Goal: Information Seeking & Learning: Learn about a topic

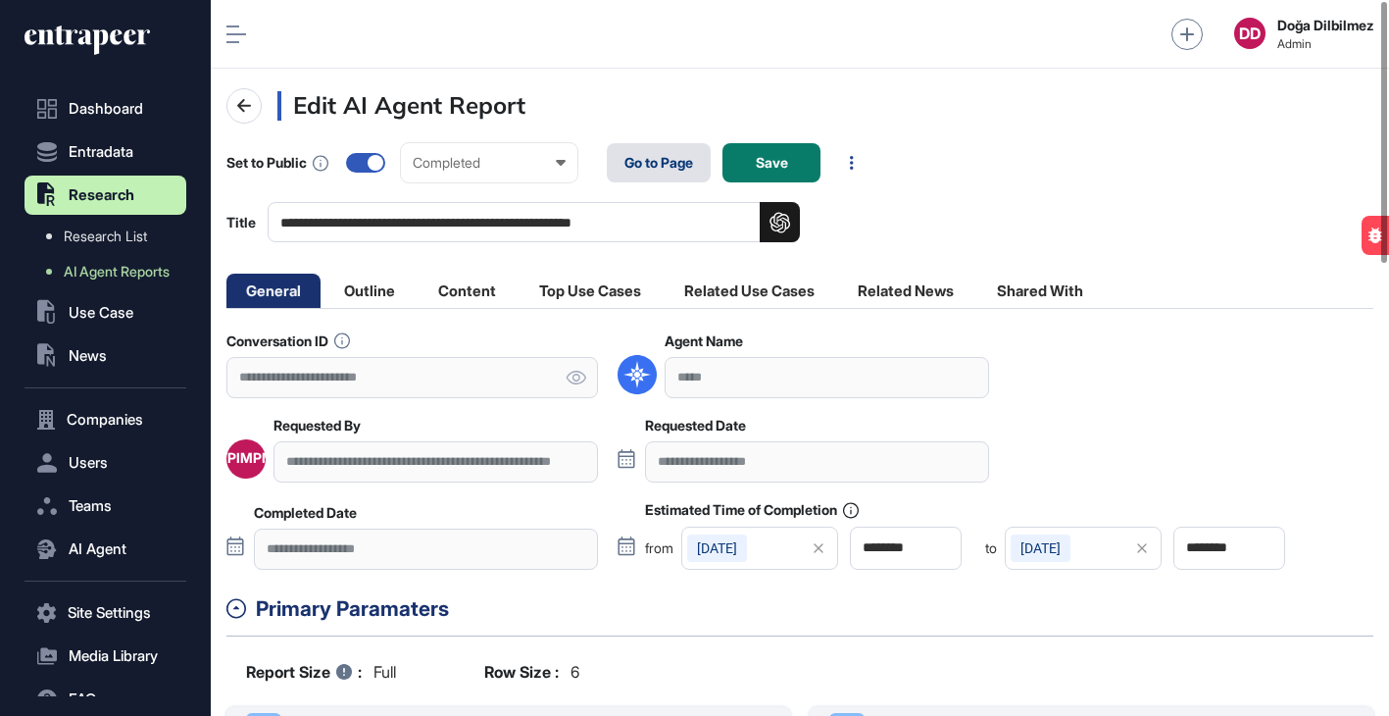
scroll to position [1, 1]
click at [670, 160] on link "Go to Page" at bounding box center [659, 162] width 104 height 39
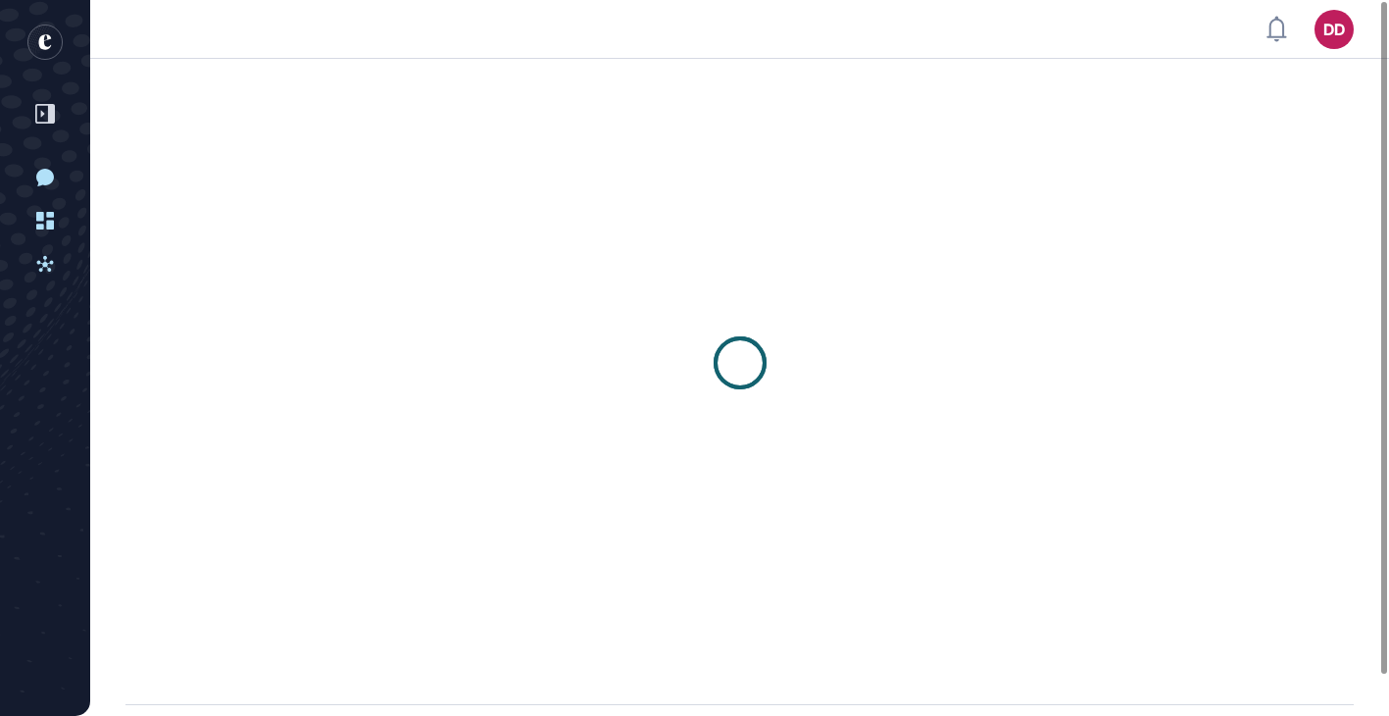
scroll to position [1, 1]
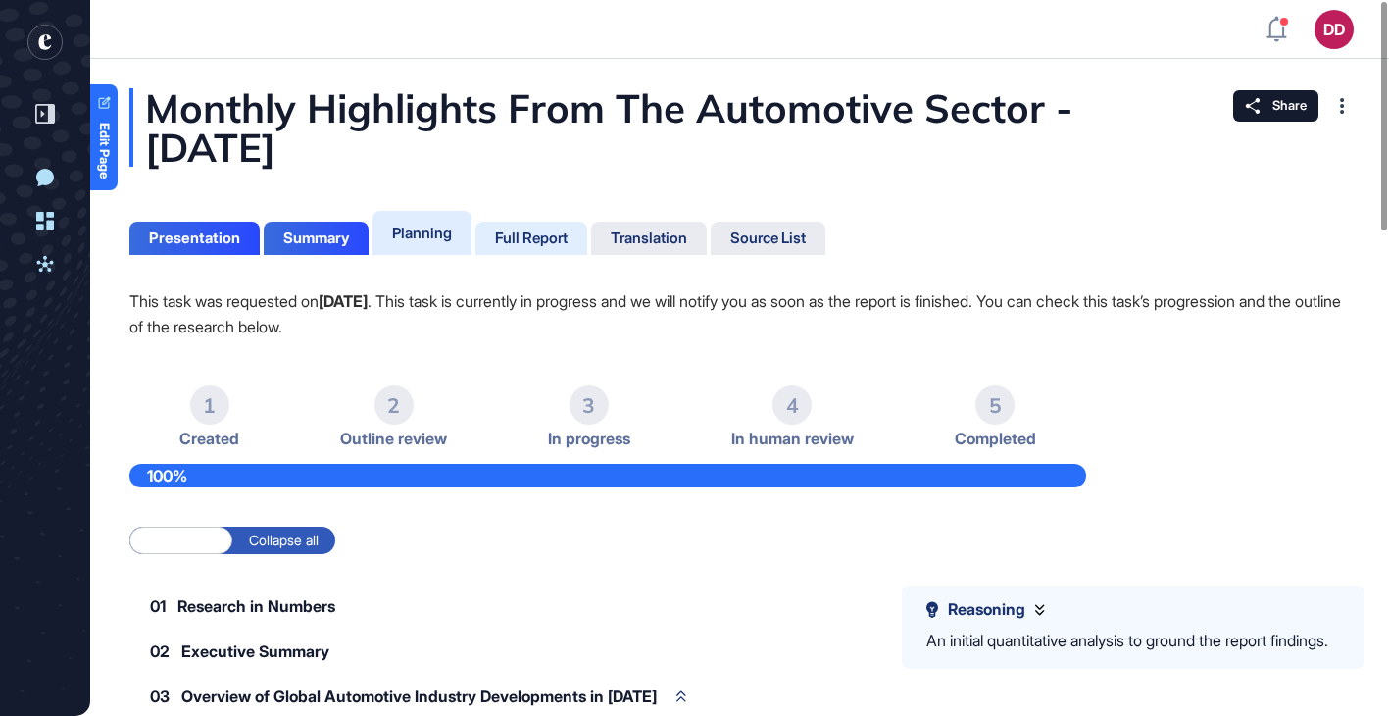
click at [539, 232] on div "Full Report" at bounding box center [531, 238] width 73 height 18
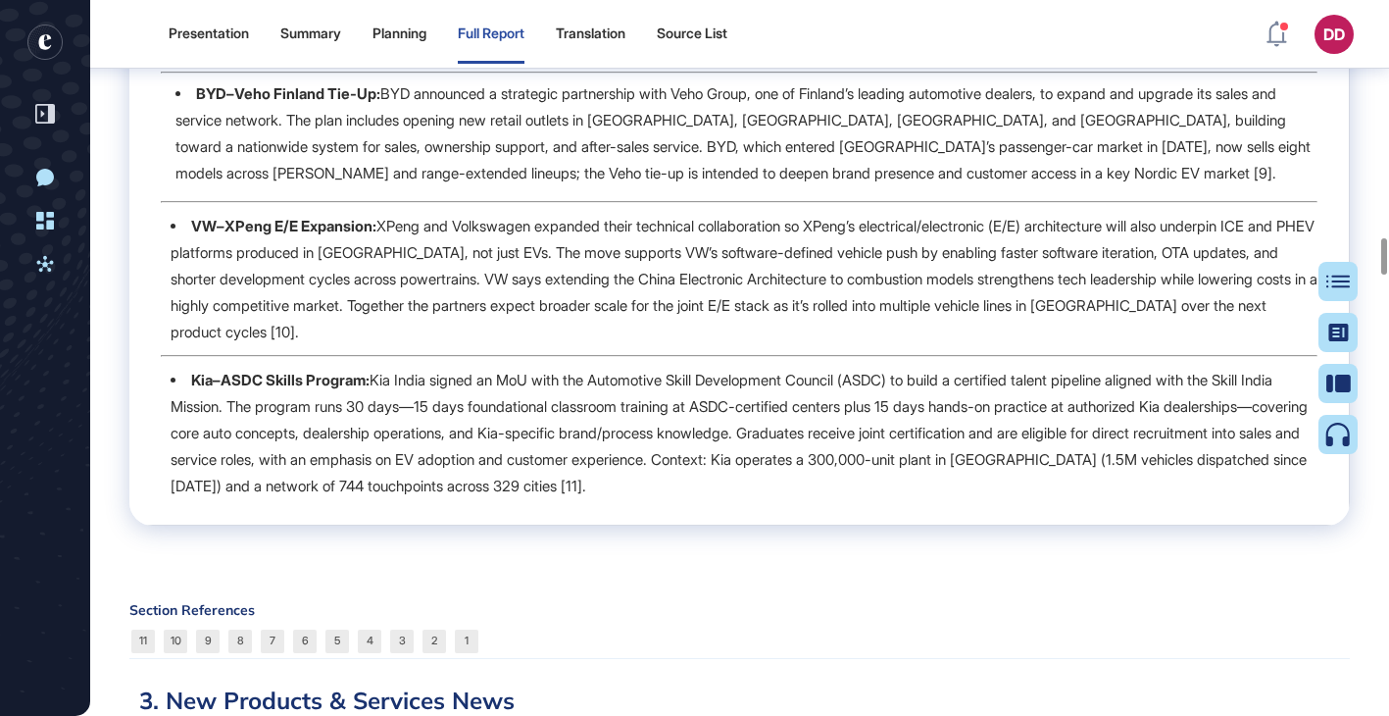
scroll to position [4623, 0]
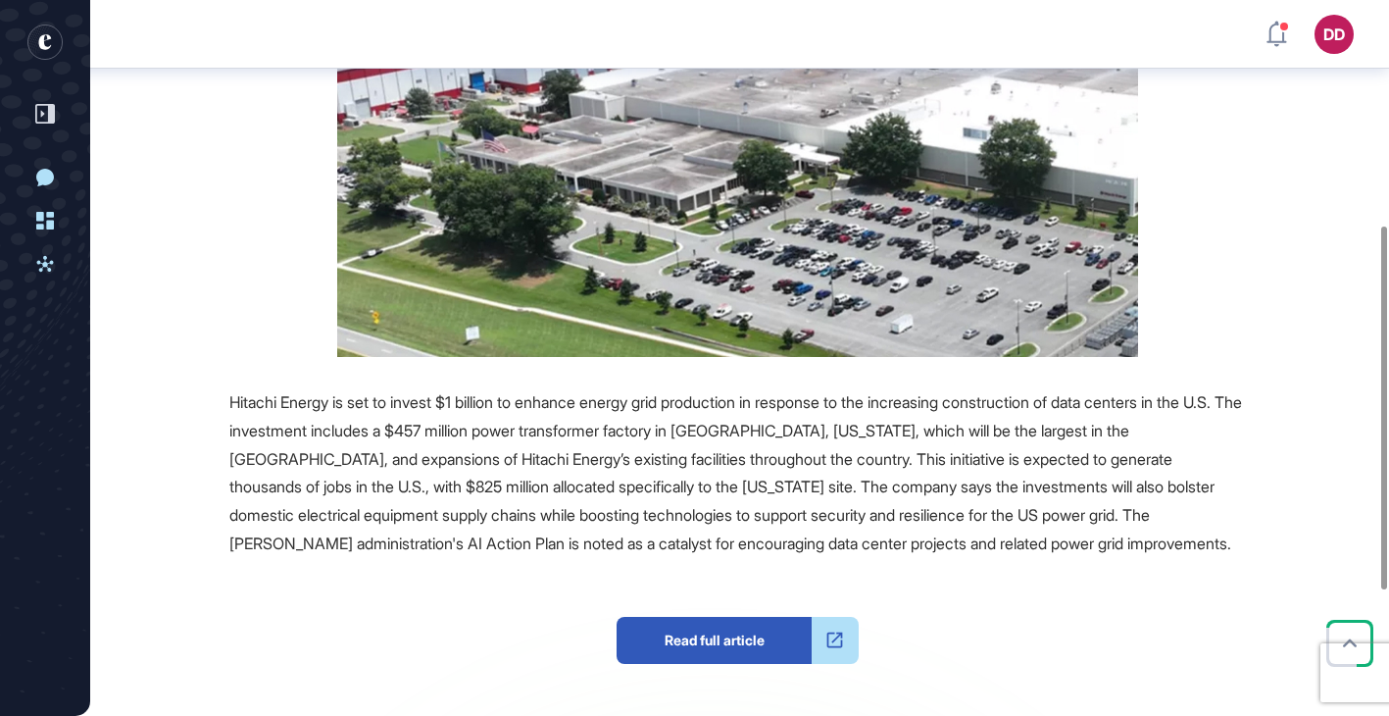
scroll to position [489, 0]
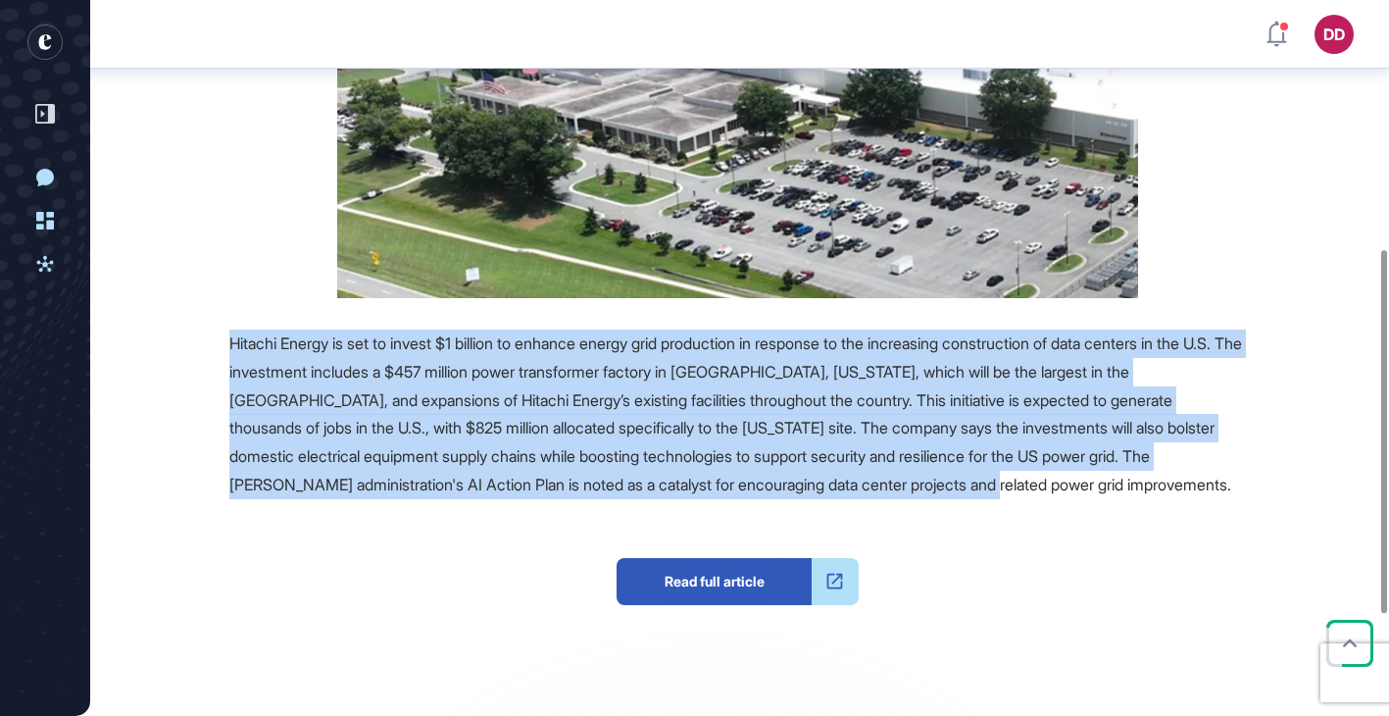
drag, startPoint x: 231, startPoint y: 340, endPoint x: 1100, endPoint y: 475, distance: 878.9
click at [1100, 475] on div "Hitachi Energy is set to invest $1 billion to enhance energy grid production in…" at bounding box center [737, 414] width 1017 height 170
copy span "Hitachi Energy is set to invest $1 billion to enhance energy grid production in…"
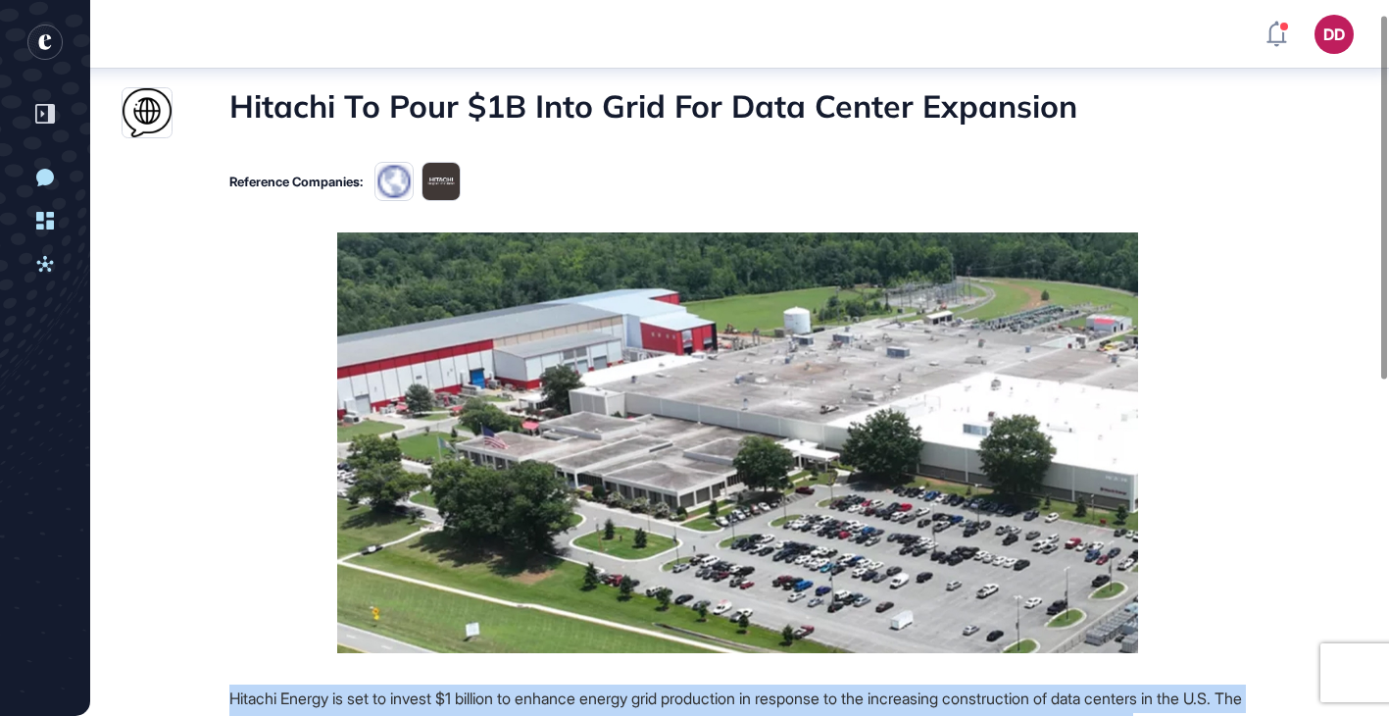
scroll to position [0, 0]
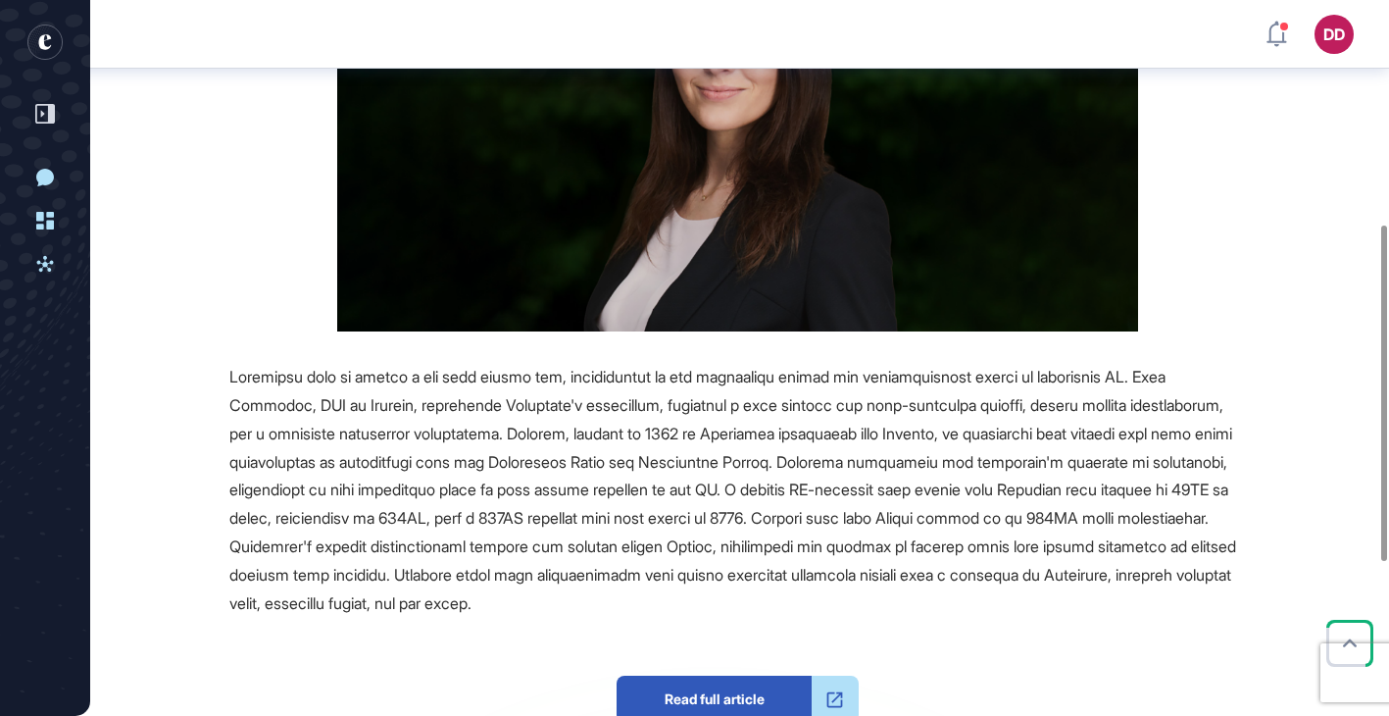
scroll to position [475, 0]
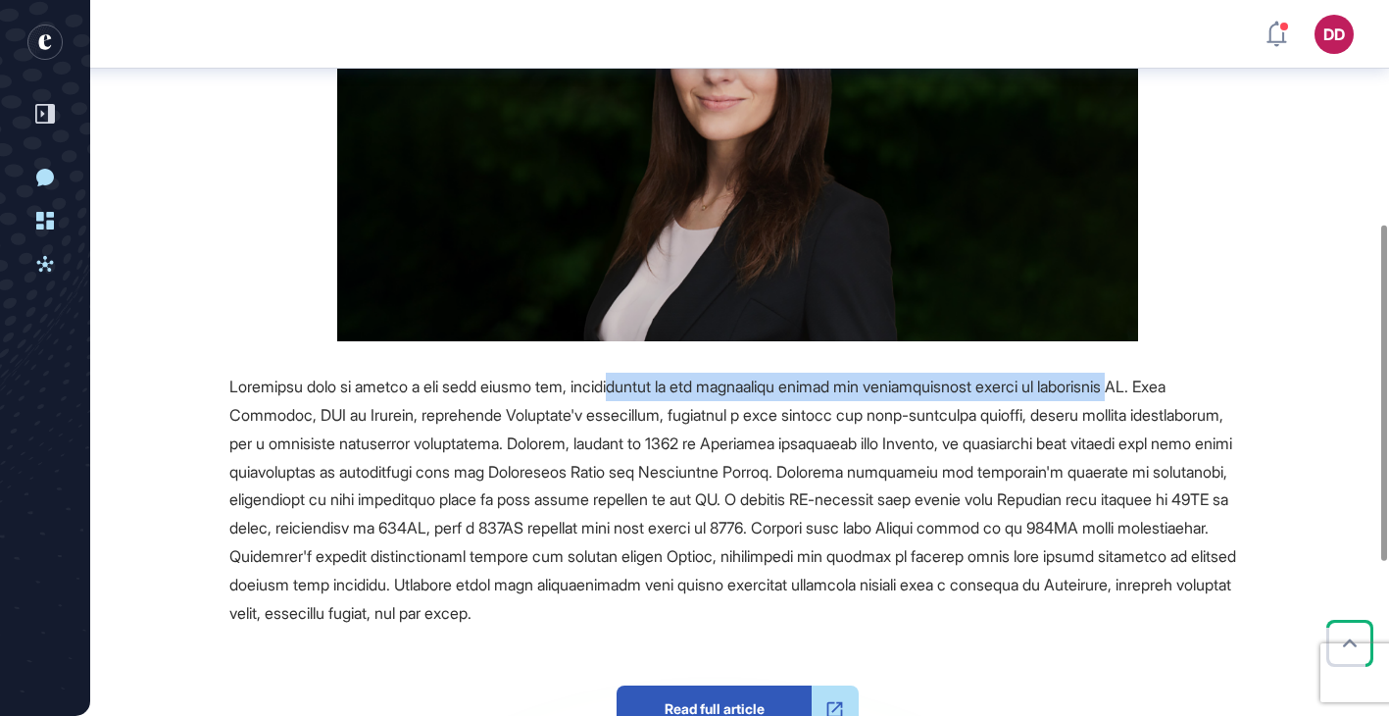
drag, startPoint x: 634, startPoint y: 386, endPoint x: 1155, endPoint y: 387, distance: 520.6
click at [1155, 387] on span at bounding box center [732, 498] width 1007 height 245
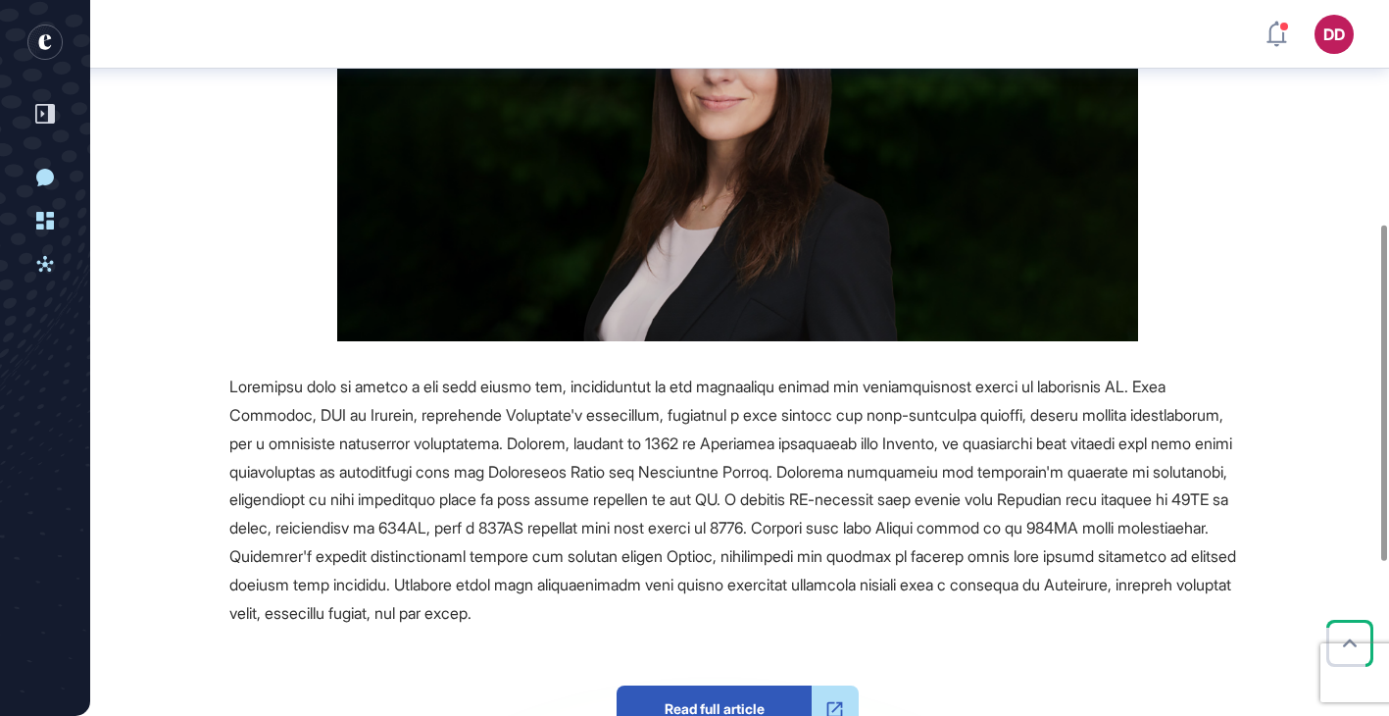
click at [1161, 387] on span at bounding box center [732, 498] width 1007 height 245
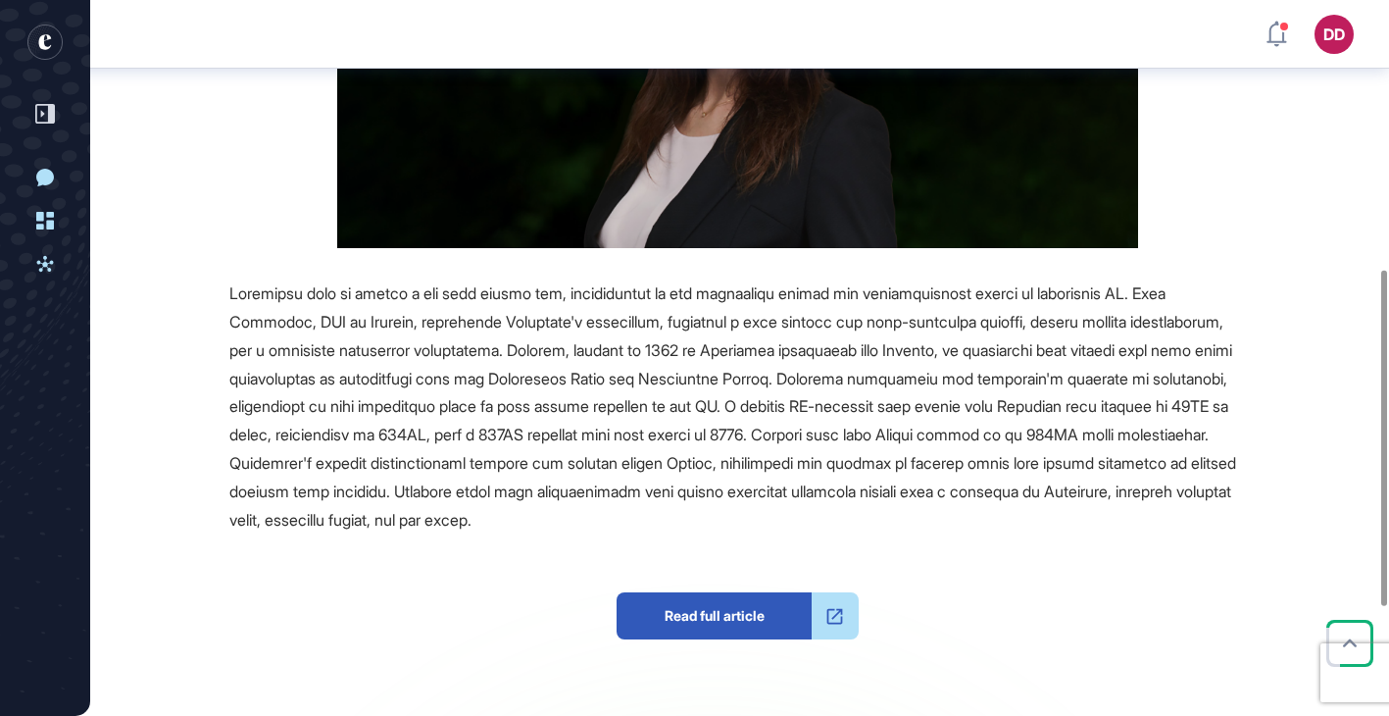
scroll to position [575, 0]
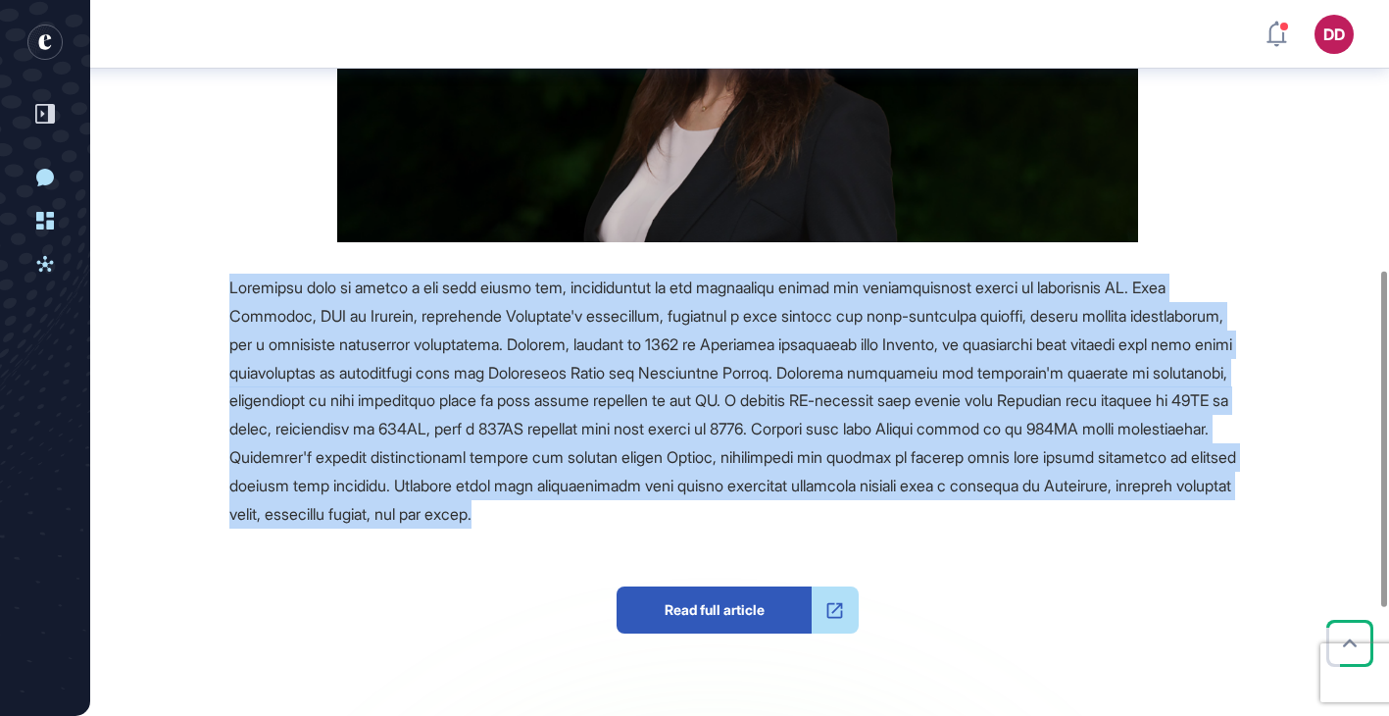
drag, startPoint x: 227, startPoint y: 289, endPoint x: 1021, endPoint y: 510, distance: 823.2
click at [1021, 510] on div "Source Reference Companies Read full article" at bounding box center [684, 340] width 1125 height 1096
copy span "Lithuania aims to become a key data center hub, capitalizing on the increasing …"
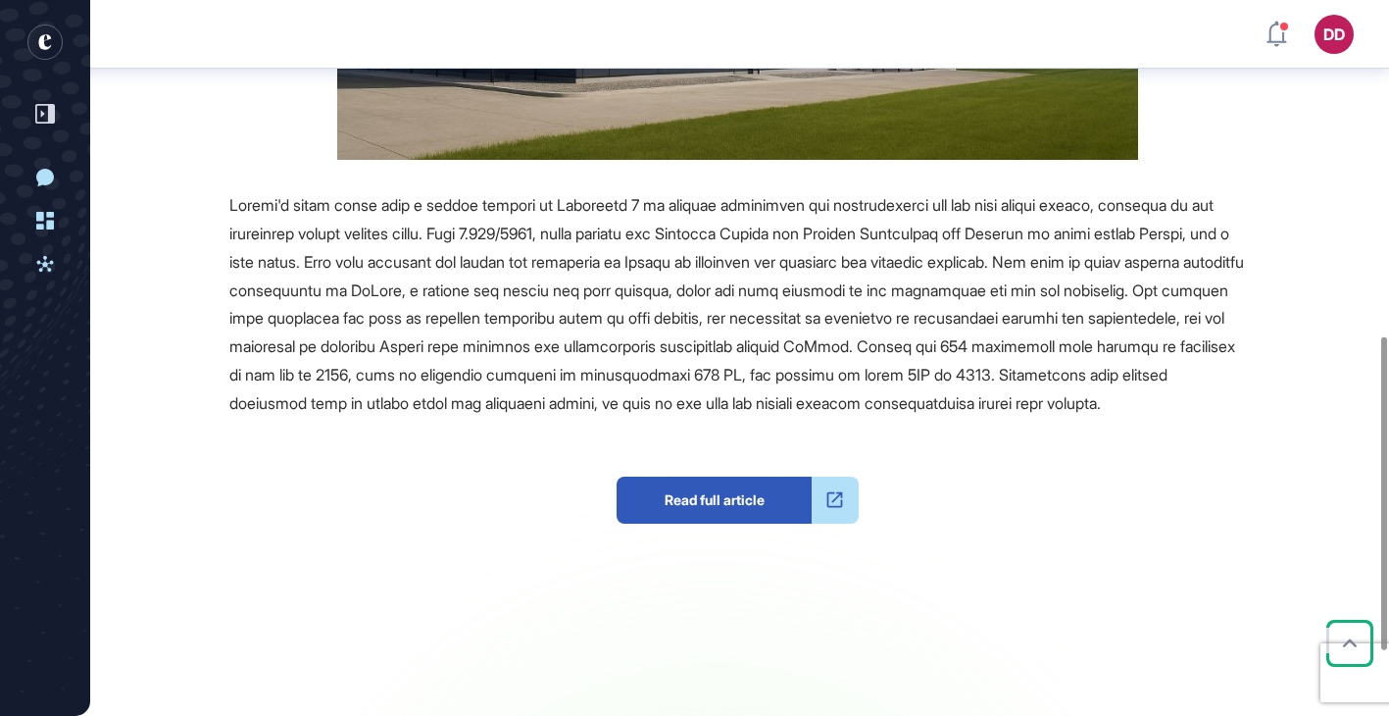
scroll to position [778, 0]
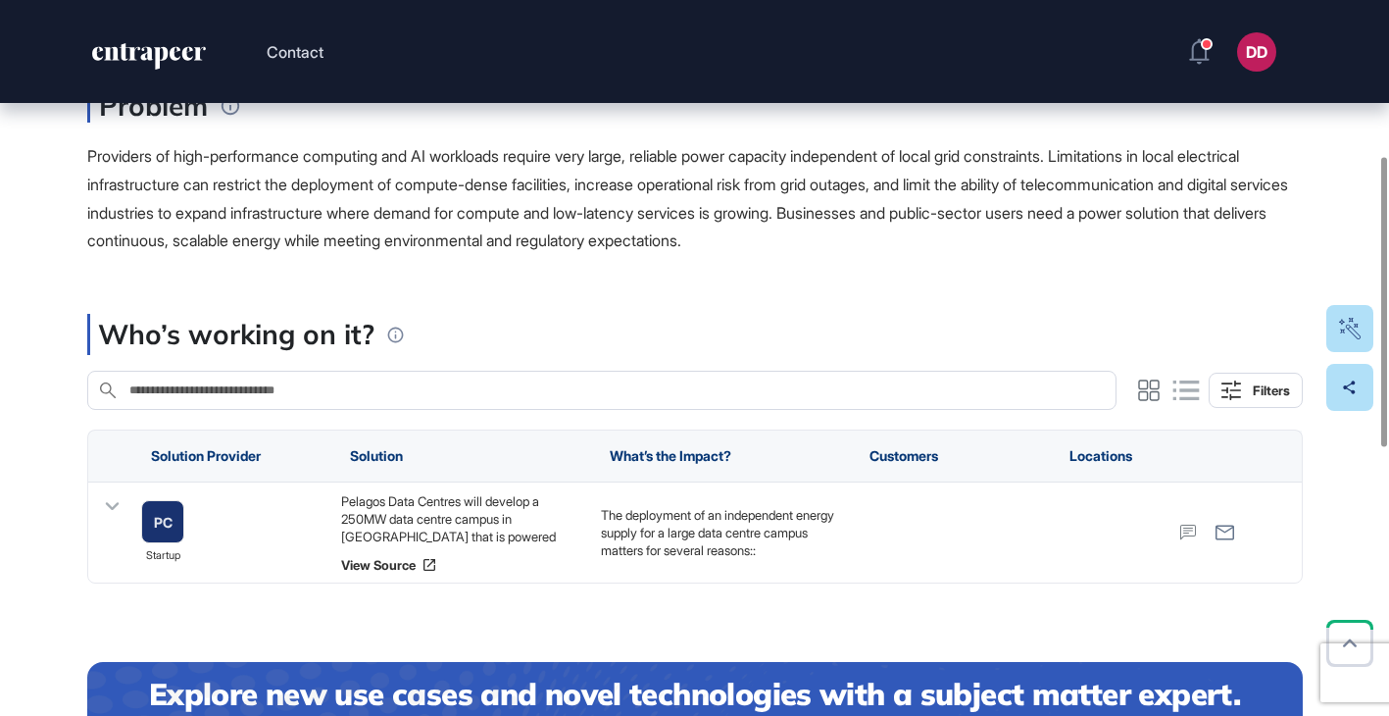
scroll to position [433, 0]
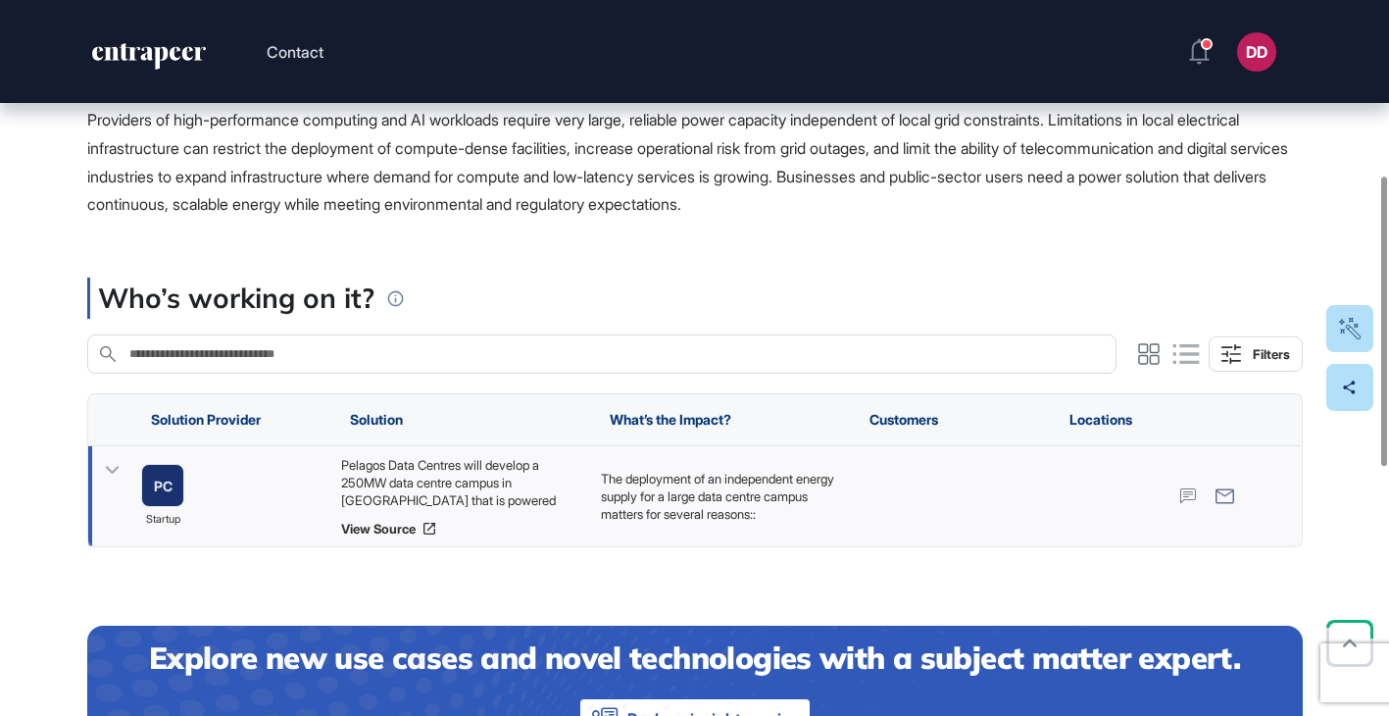
click at [110, 466] on icon at bounding box center [112, 470] width 28 height 28
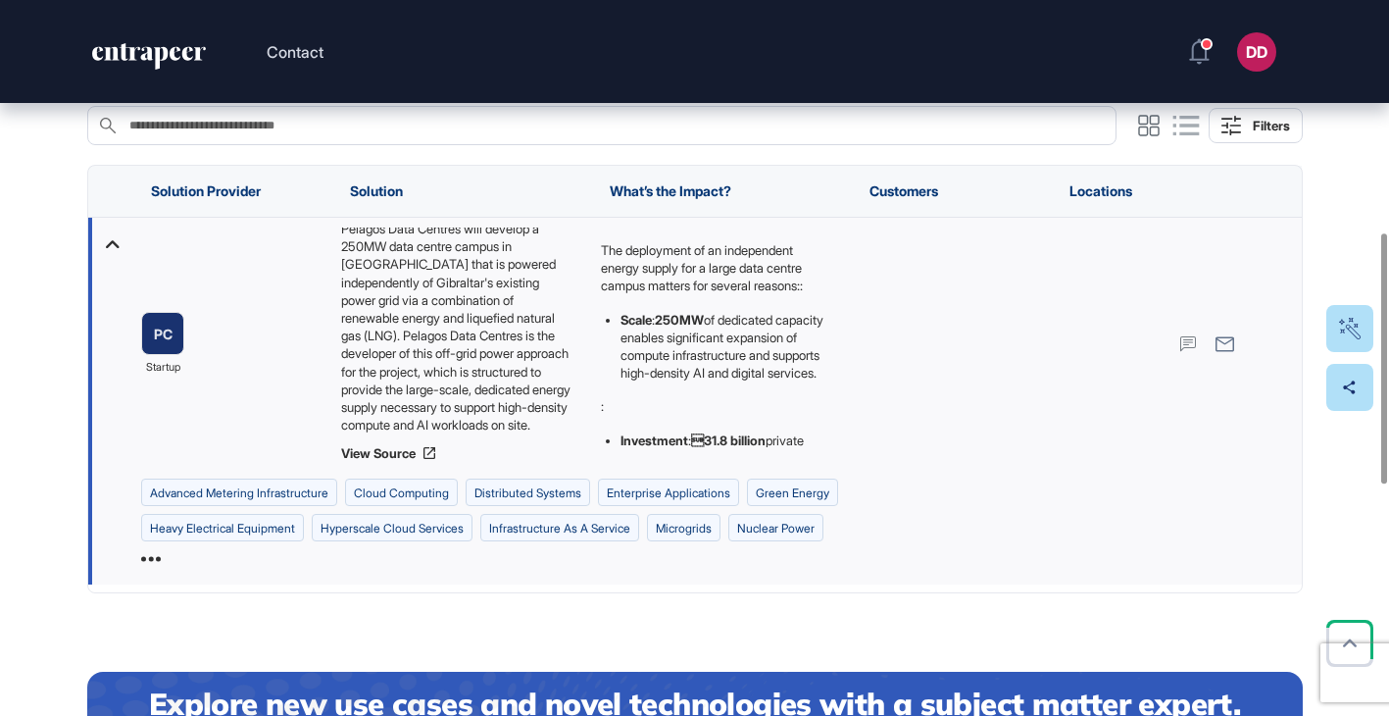
scroll to position [663, 0]
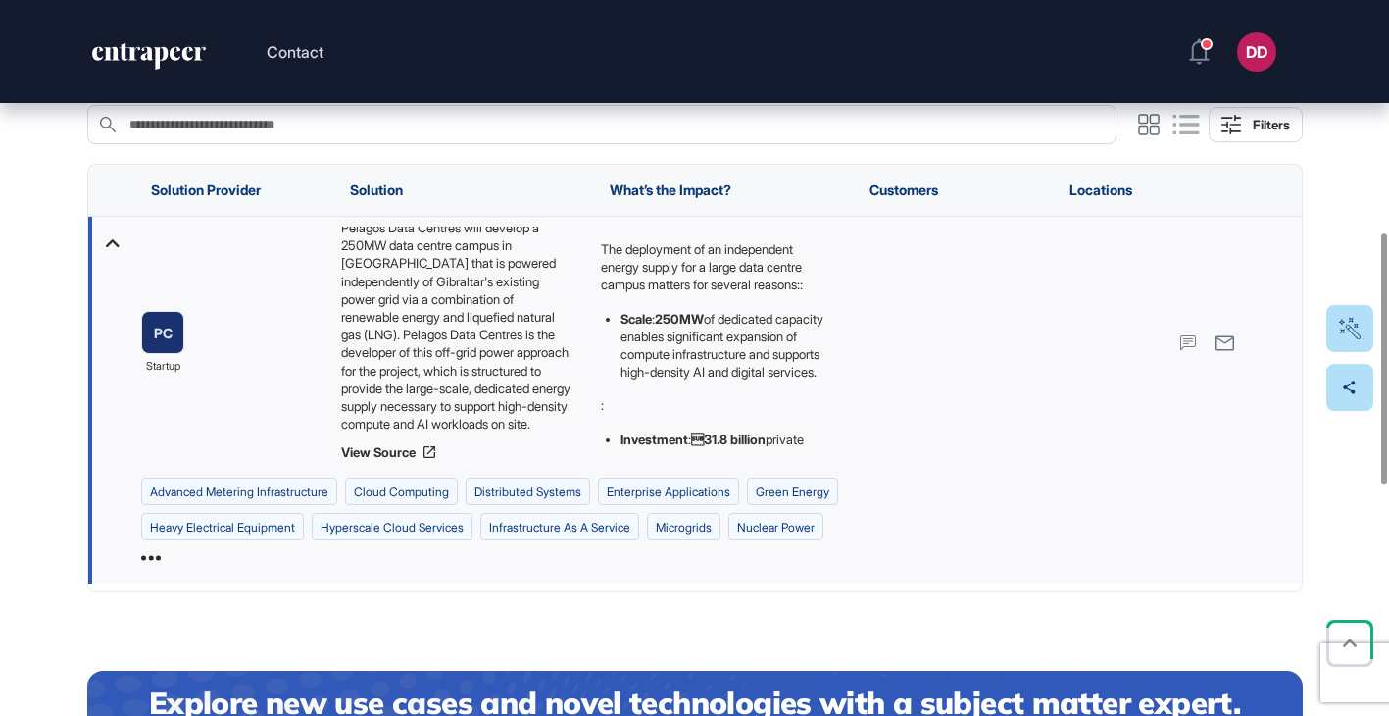
click at [161, 561] on icon at bounding box center [151, 558] width 20 height 5
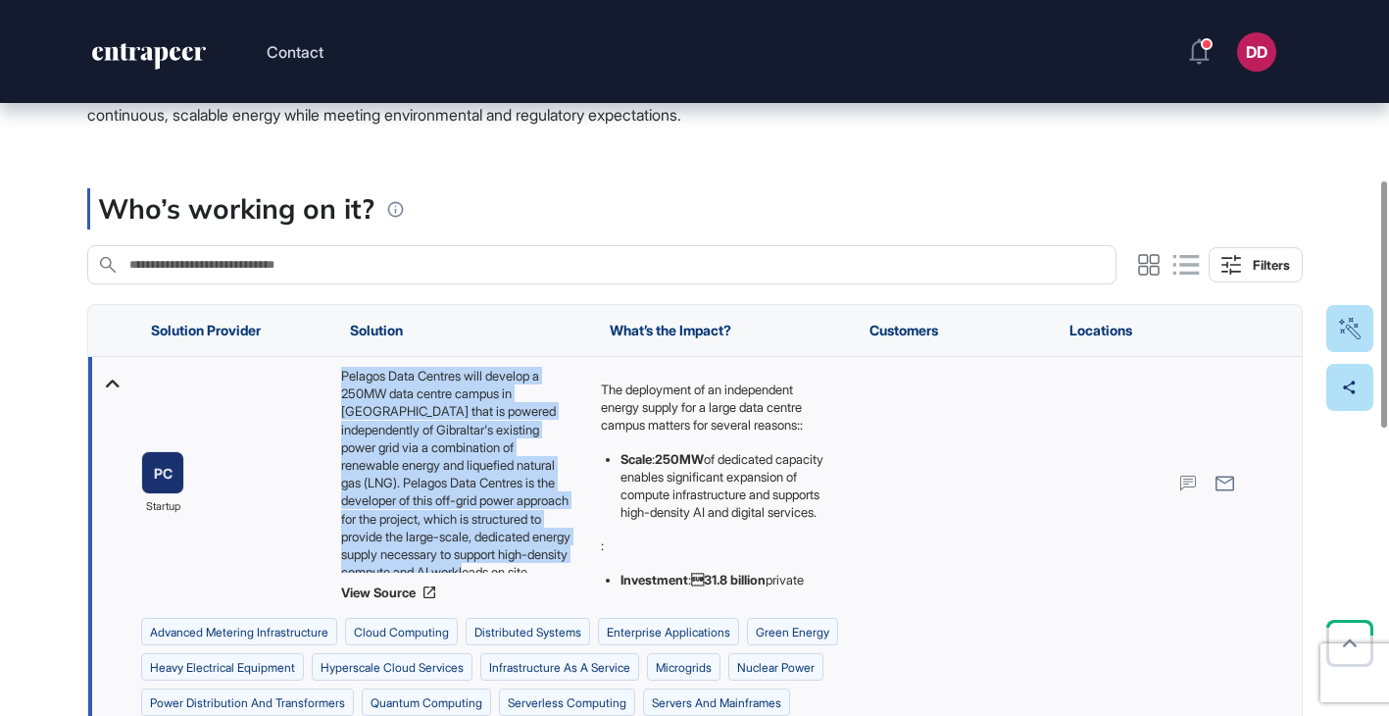
scroll to position [25, 0]
drag, startPoint x: 342, startPoint y: 374, endPoint x: 552, endPoint y: 572, distance: 288.5
click at [552, 572] on div "Pelagos Data Centres will develop a 250MW data centre campus in Gibraltar that …" at bounding box center [460, 470] width 240 height 206
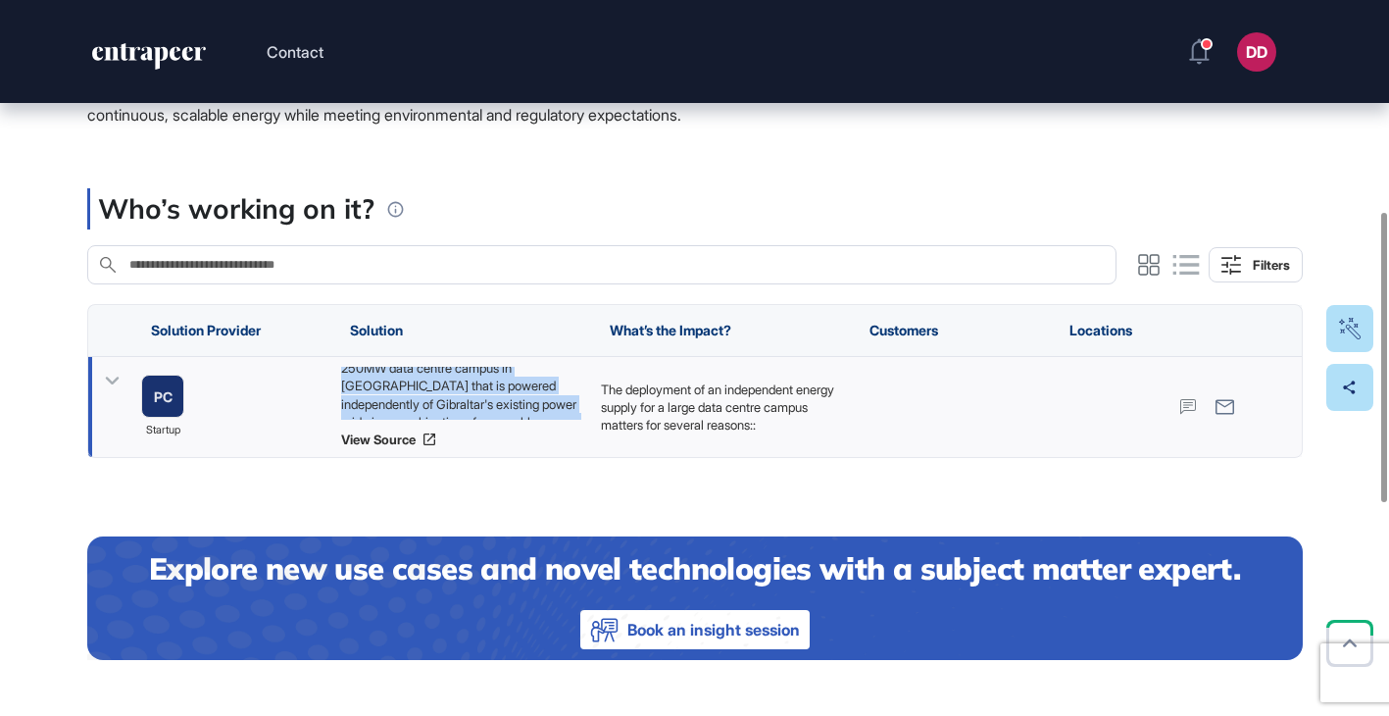
copy div "Pelagos Data Centres will develop a 250MW data centre campus in Gibraltar that …"
click at [116, 376] on icon at bounding box center [112, 381] width 28 height 28
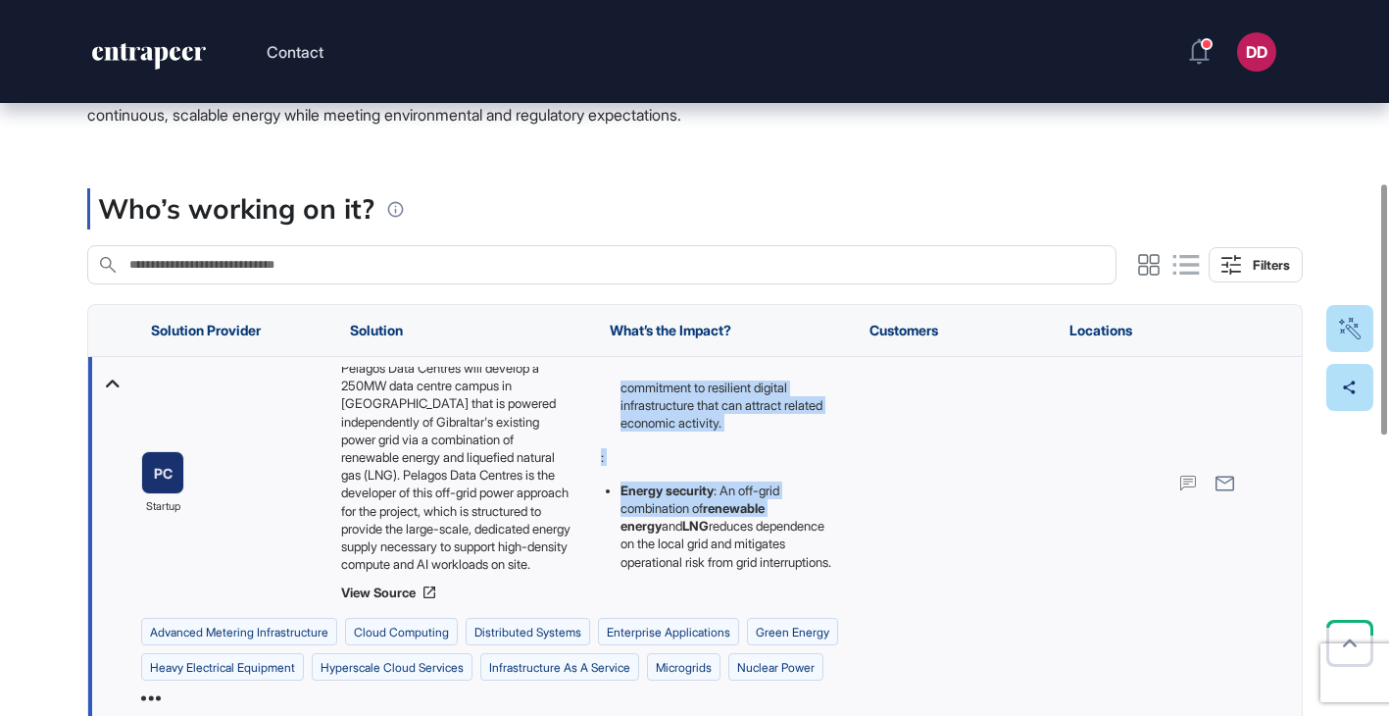
scroll to position [263, 0]
drag, startPoint x: 601, startPoint y: 385, endPoint x: 766, endPoint y: 563, distance: 242.1
click at [766, 563] on div "The deployment of an independent energy supply for a large data centre campus m…" at bounding box center [715, 362] width 230 height 418
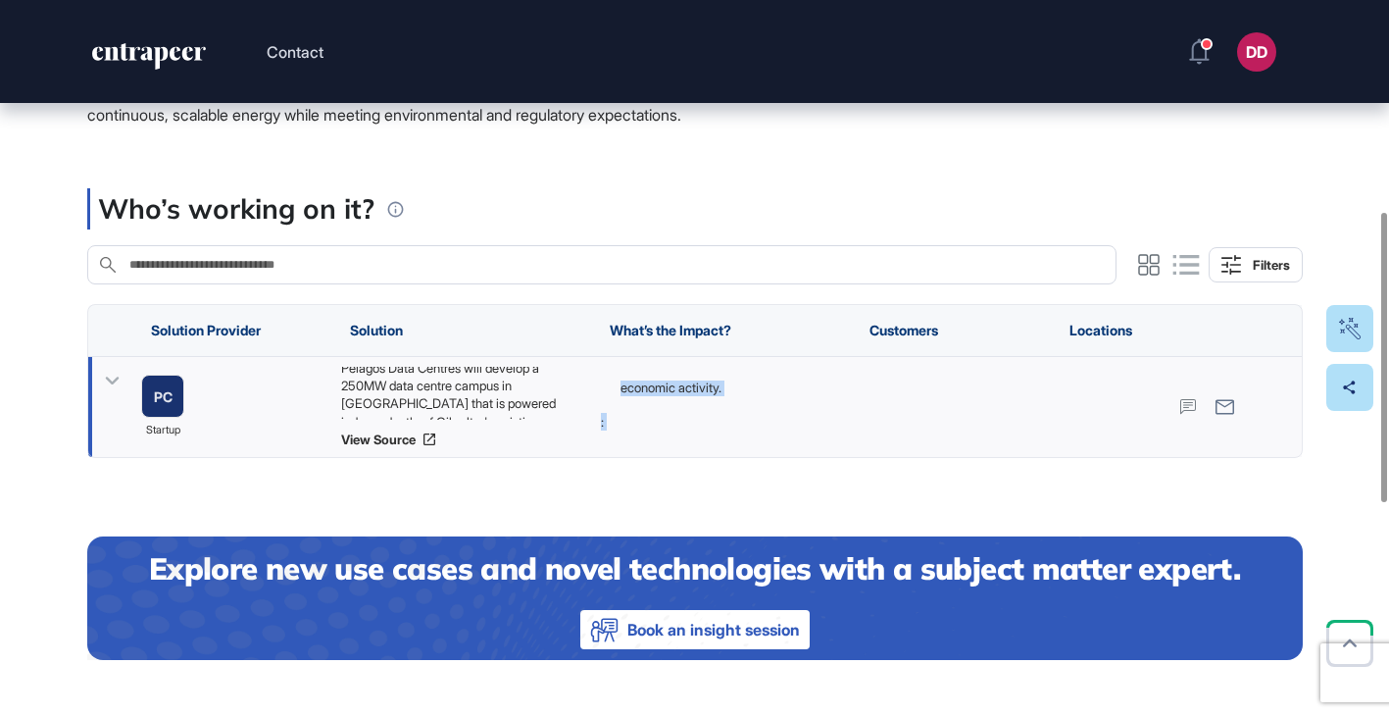
copy div "The deployment of an independent energy supply for a large data centre campus m…"
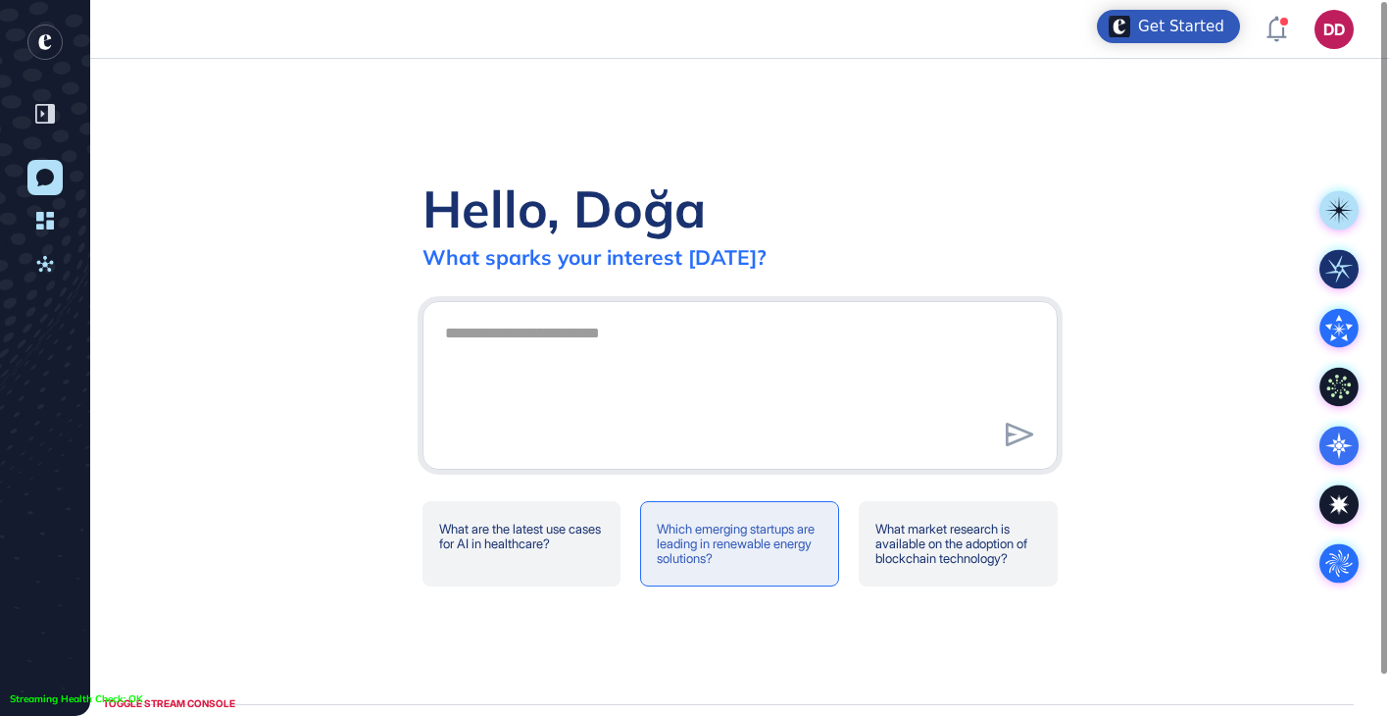
scroll to position [1, 1]
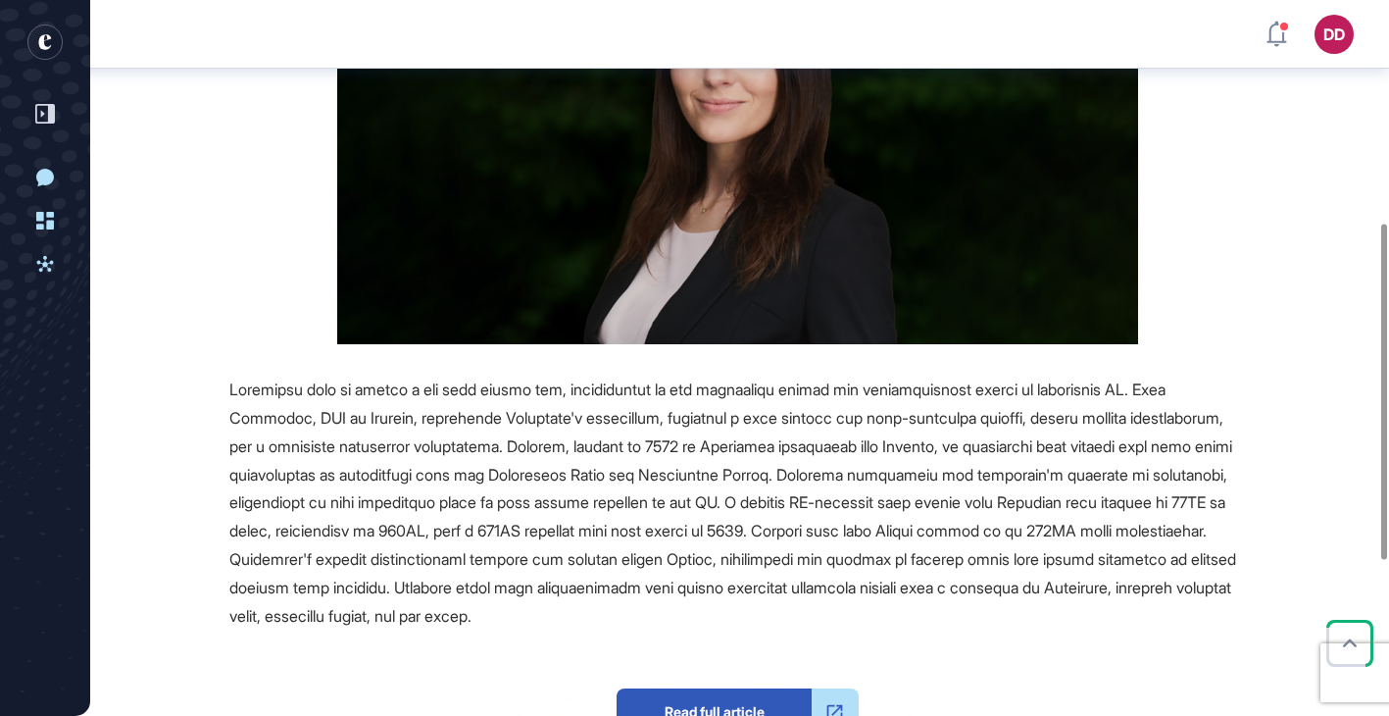
scroll to position [475, 0]
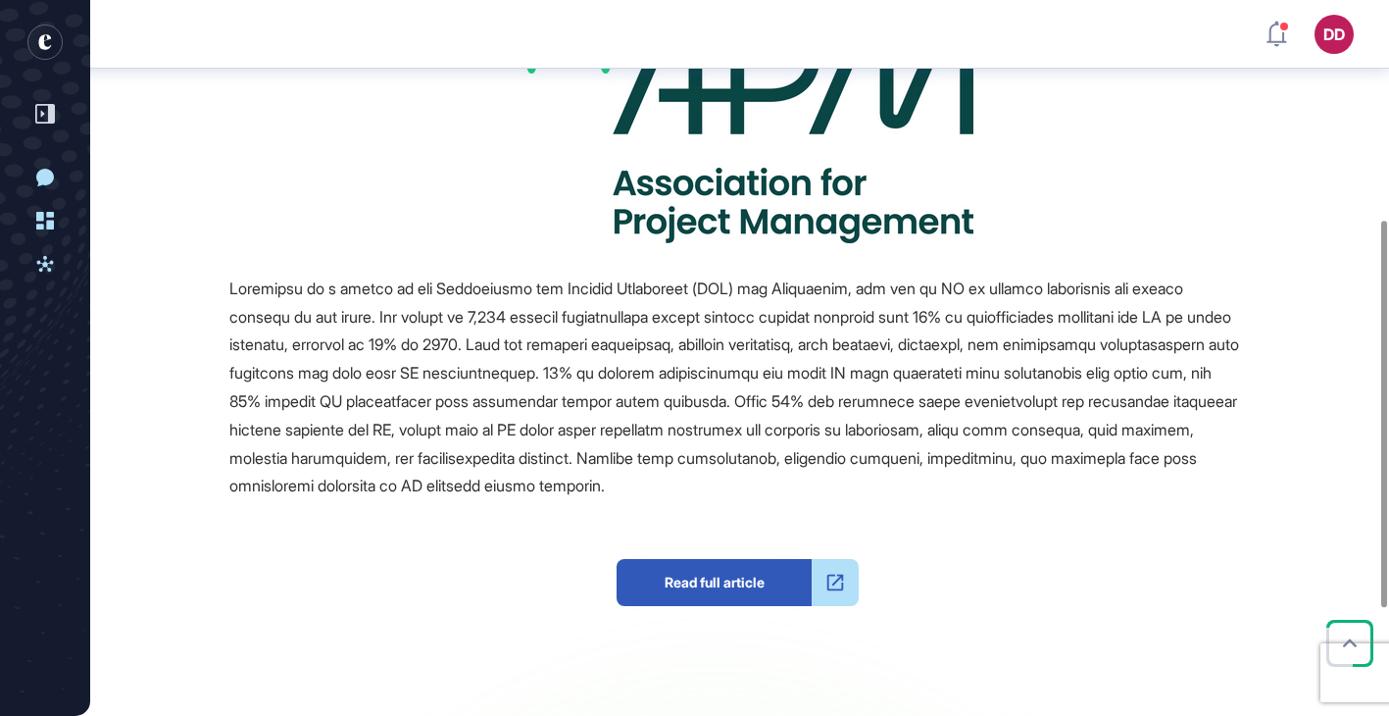
scroll to position [405, 0]
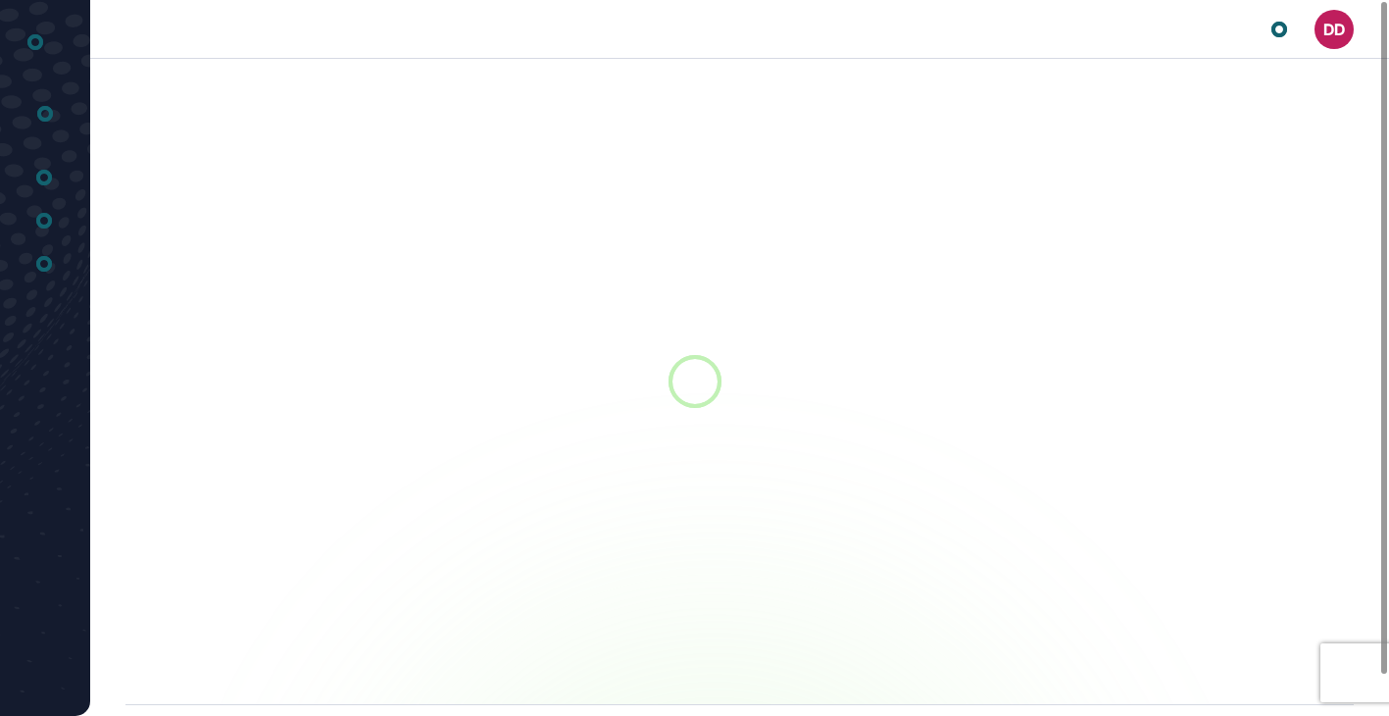
scroll to position [1, 1]
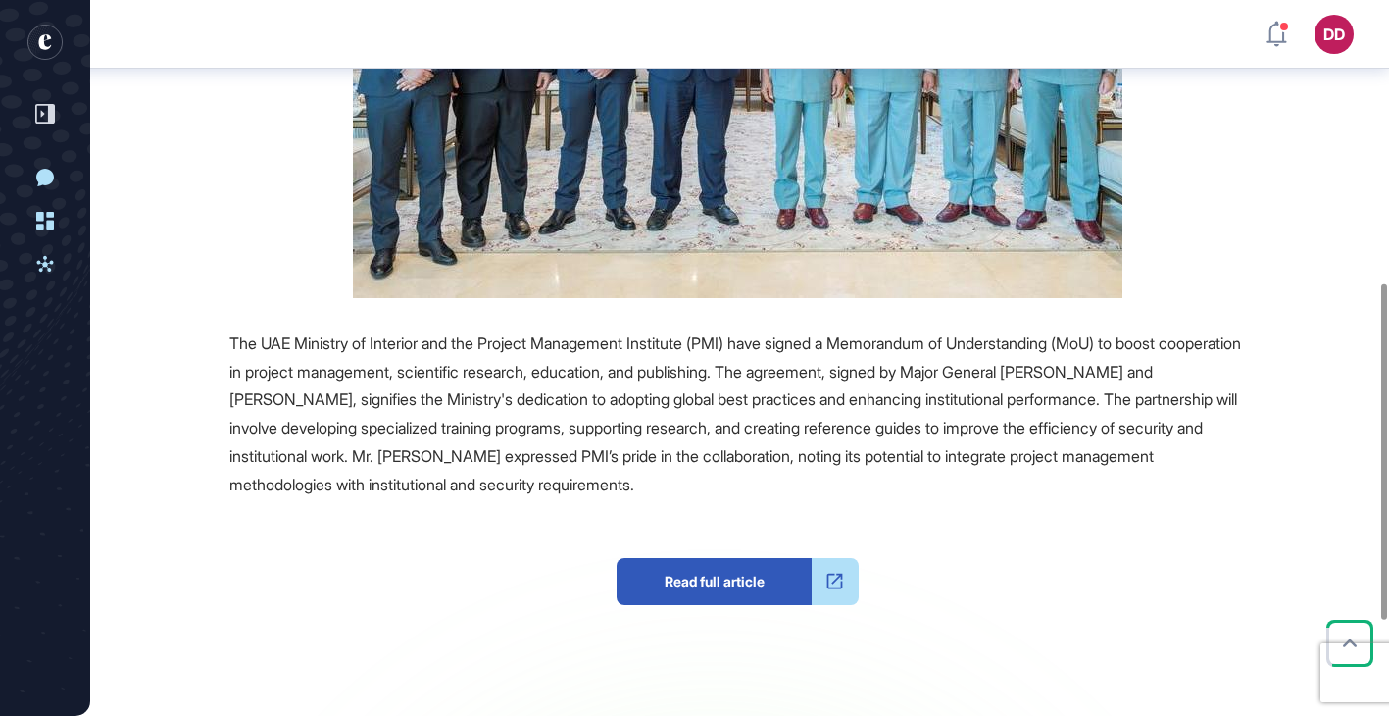
scroll to position [612, 0]
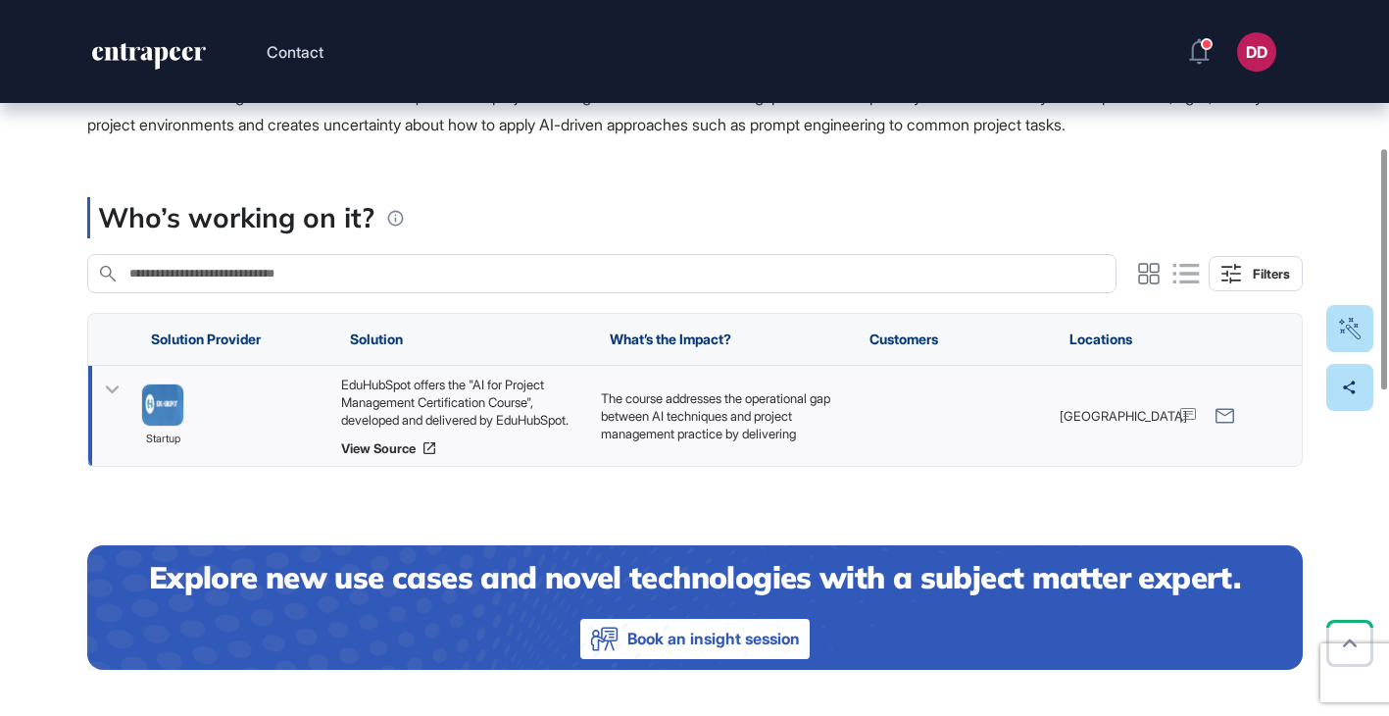
scroll to position [440, 0]
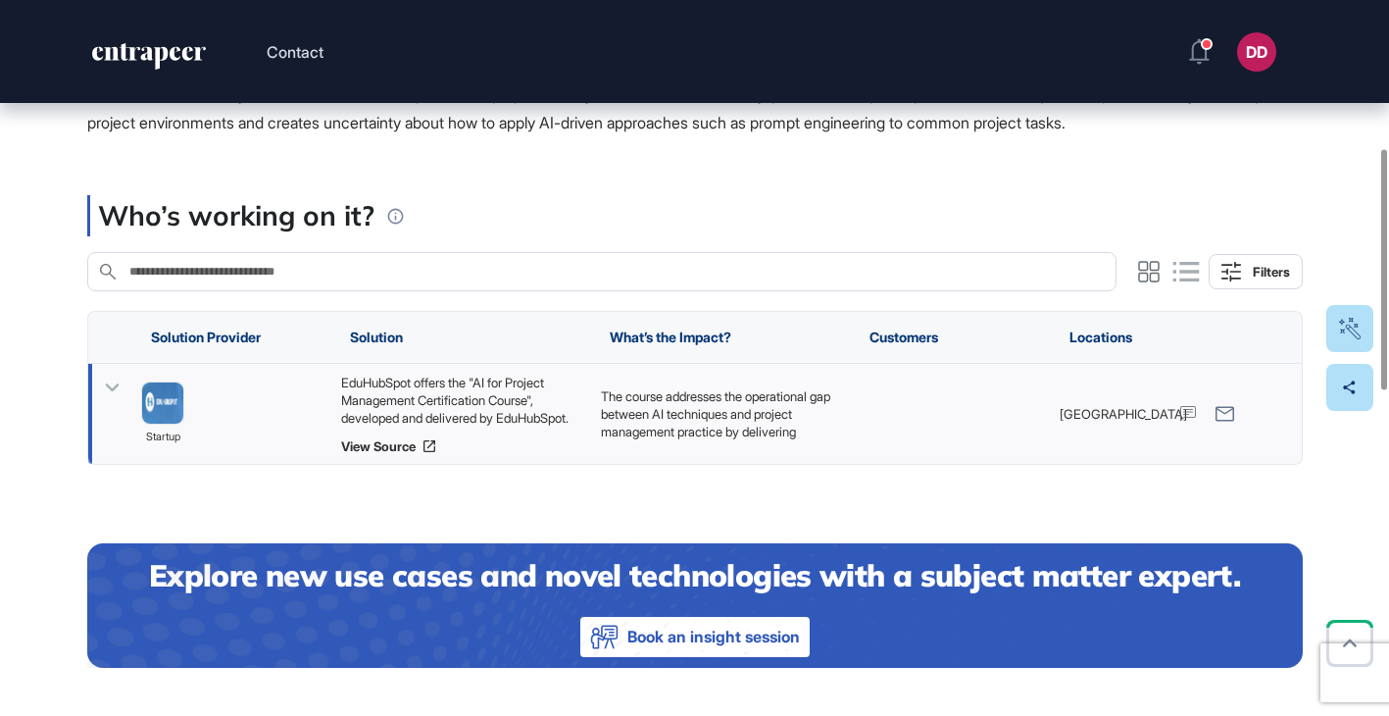
click at [113, 392] on icon at bounding box center [112, 388] width 14 height 8
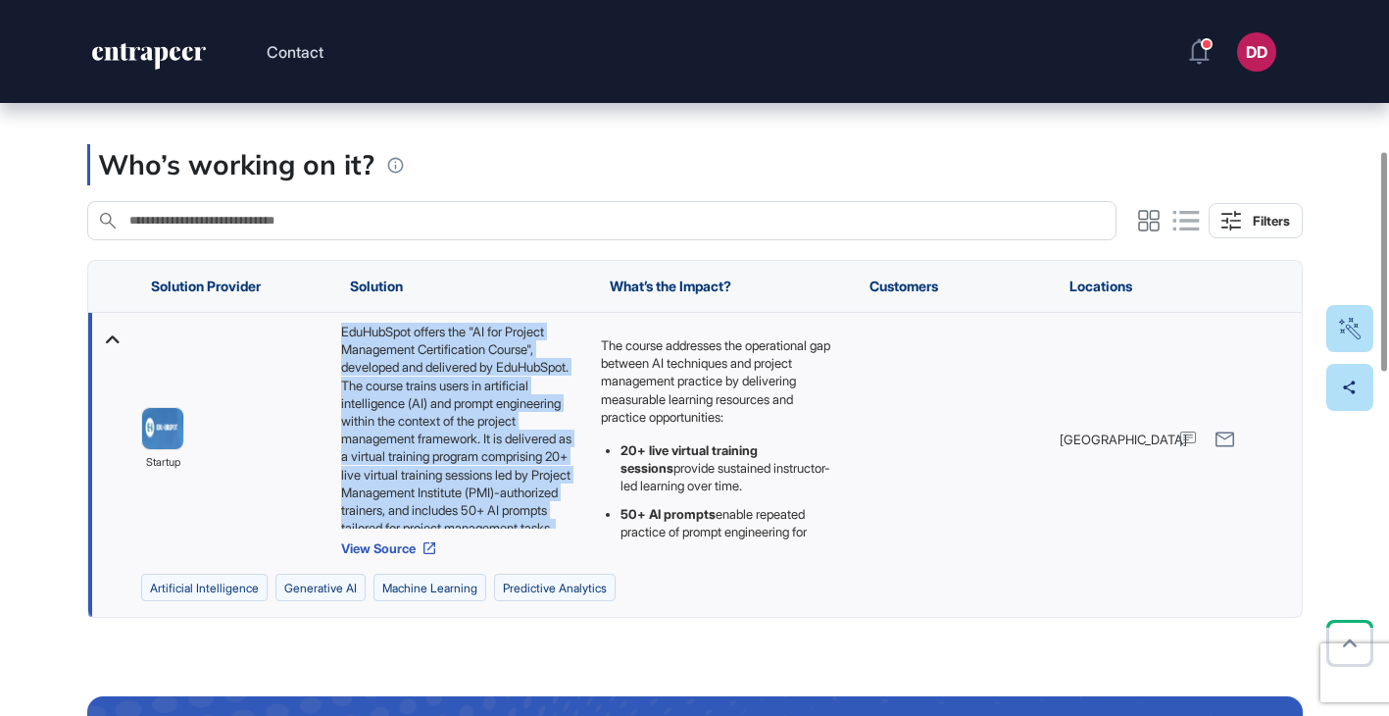
scroll to position [204, 0]
drag, startPoint x: 340, startPoint y: 359, endPoint x: 543, endPoint y: 527, distance: 263.9
click at [568, 528] on div "EduHubSpot offers the "AI for Project Management Certification Course", develop…" at bounding box center [460, 426] width 240 height 206
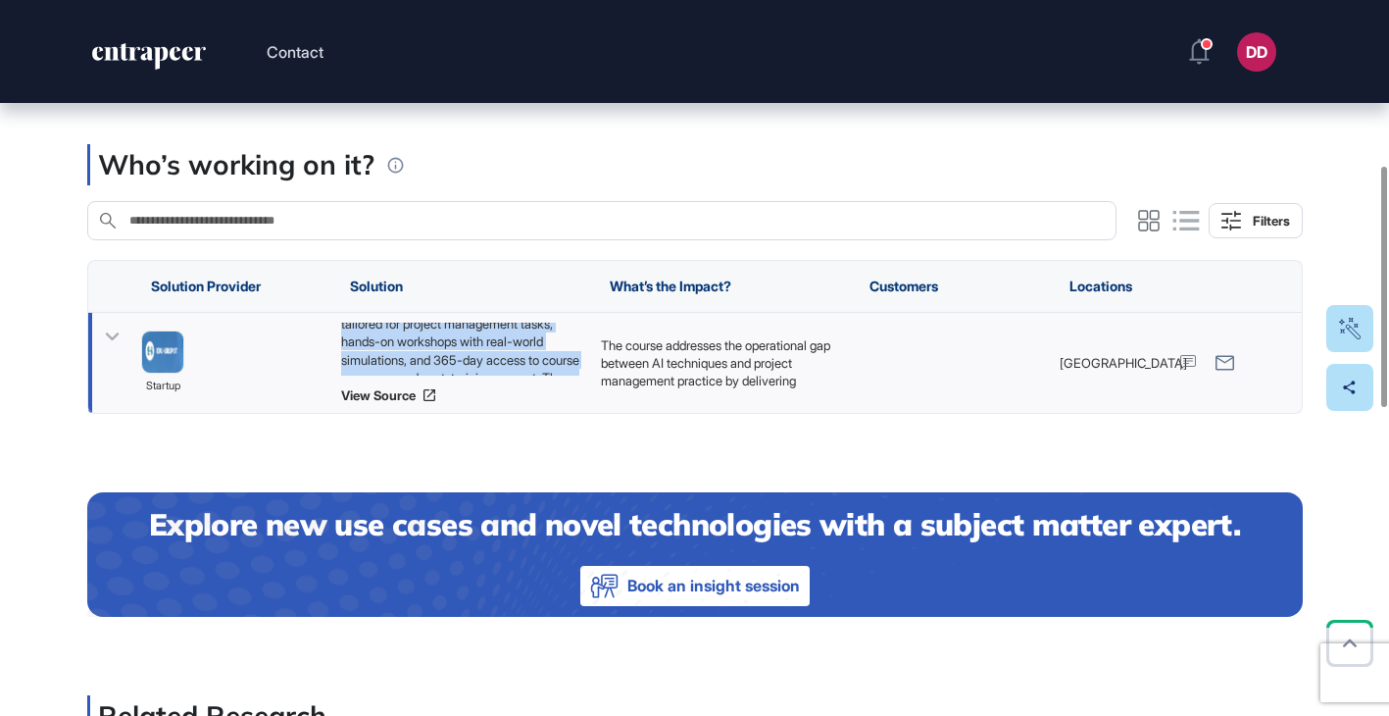
copy div "EduHubSpot offers the "AI for Project Management Certification Course", develop…"
click at [106, 341] on icon at bounding box center [112, 337] width 14 height 8
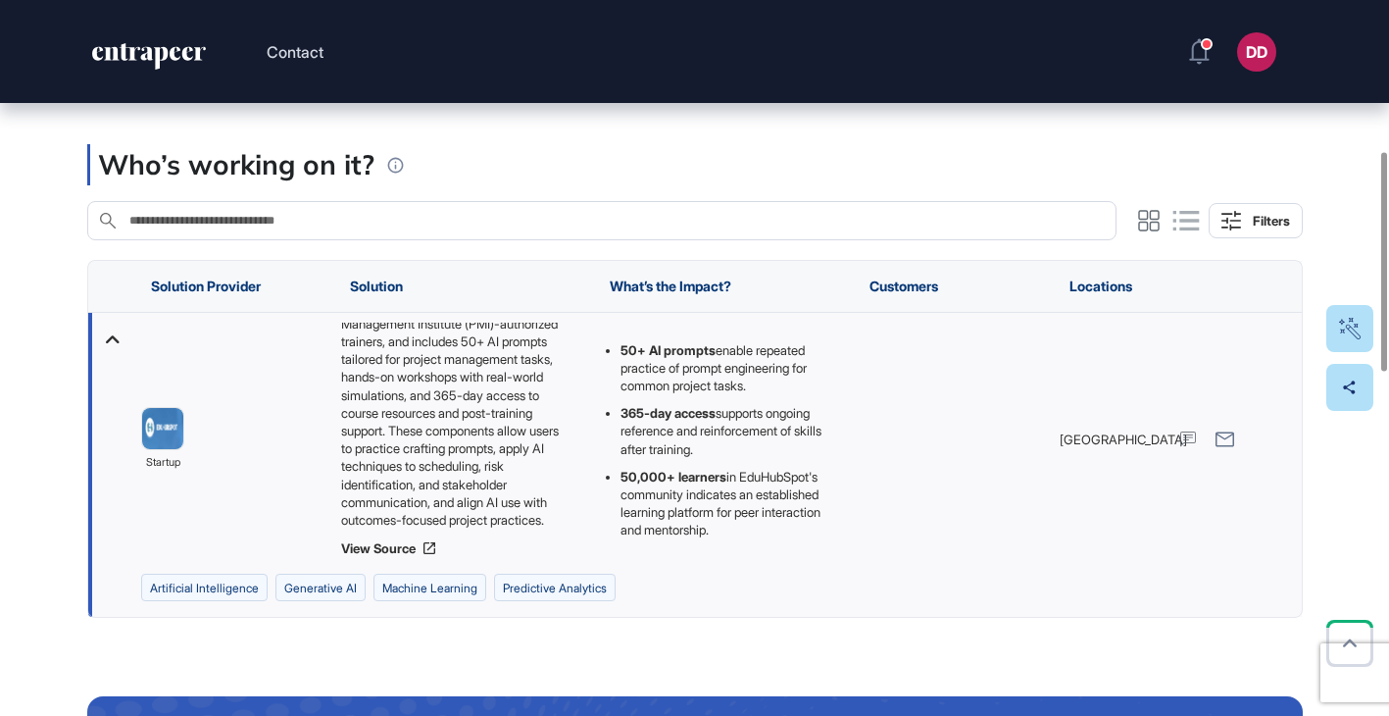
scroll to position [194, 0]
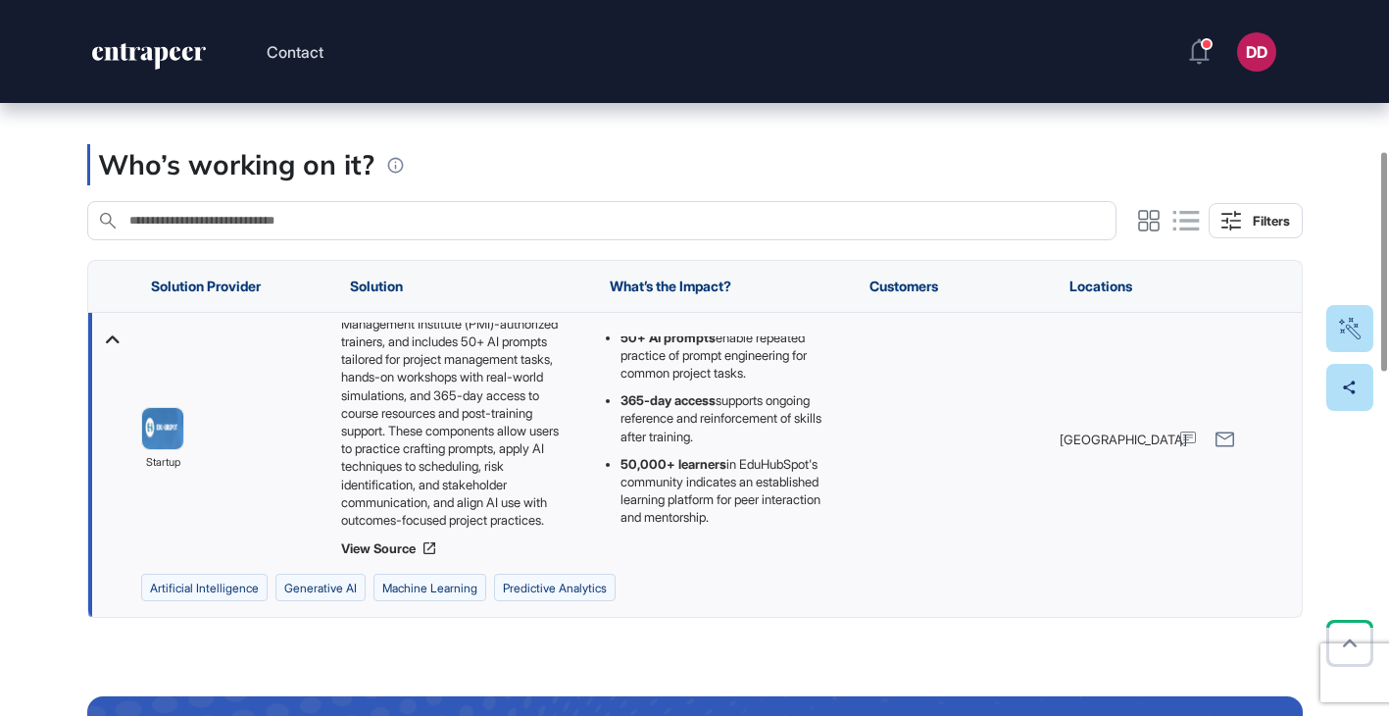
drag, startPoint x: 602, startPoint y: 369, endPoint x: 790, endPoint y: 560, distance: 268.3
click at [790, 542] on div "The course addresses the operational gap between AI techniques and project mana…" at bounding box center [720, 439] width 240 height 206
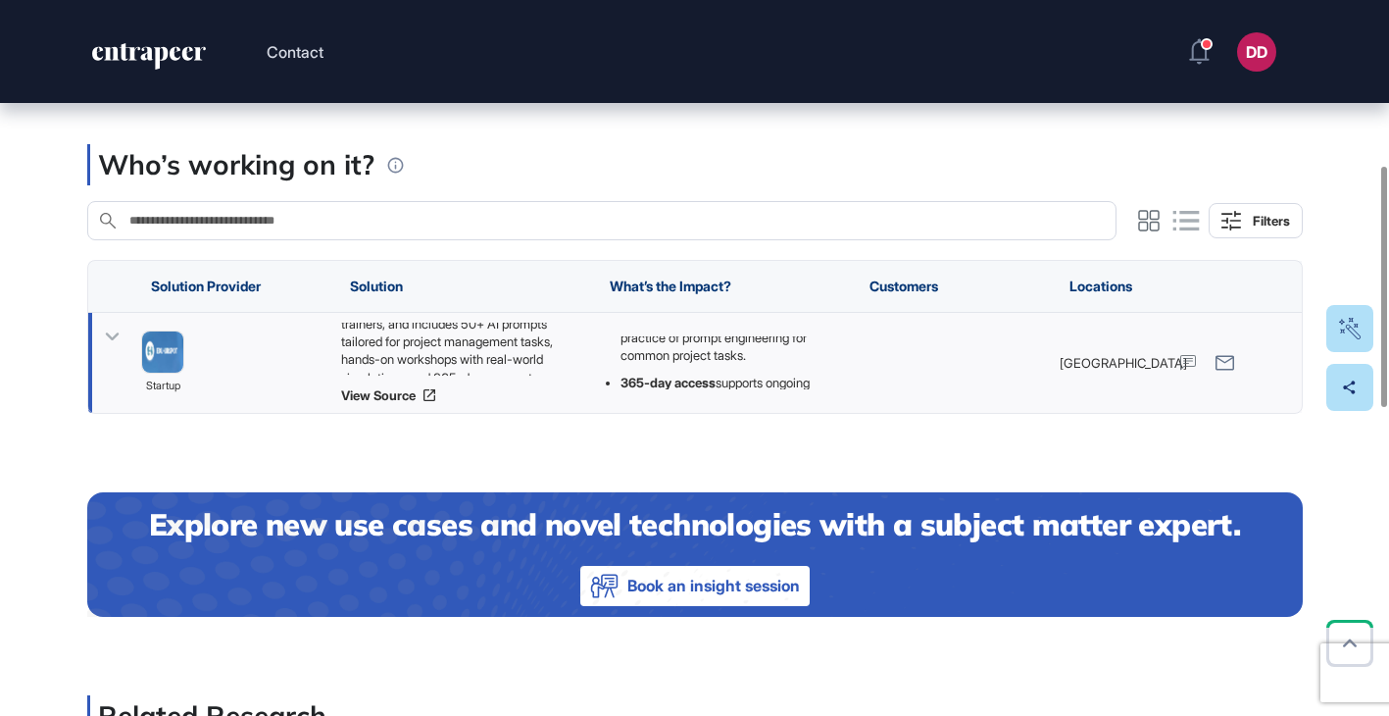
copy div "The course addresses the operational gap between AI techniques and project mana…"
click at [611, 185] on div "Who’s working on it?" at bounding box center [695, 164] width 1216 height 41
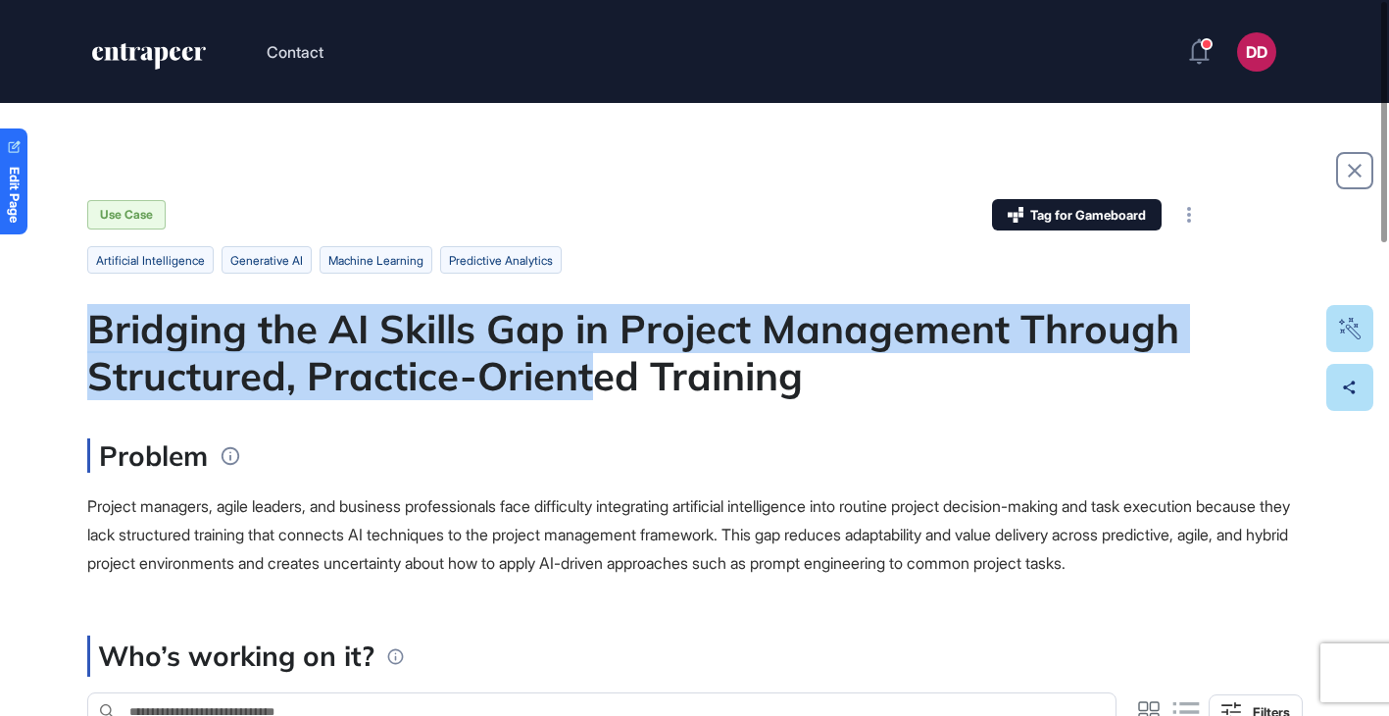
drag, startPoint x: 83, startPoint y: 320, endPoint x: 589, endPoint y: 365, distance: 507.9
click at [589, 365] on div "Bridging the AI Skills Gap in Project Management Through Structured, Practice-O…" at bounding box center [695, 352] width 1216 height 94
drag, startPoint x: 92, startPoint y: 333, endPoint x: 793, endPoint y: 396, distance: 703.8
click at [859, 364] on div "Bridging the AI Skills Gap in Project Management Through Structured, Practice-O…" at bounding box center [695, 352] width 1216 height 94
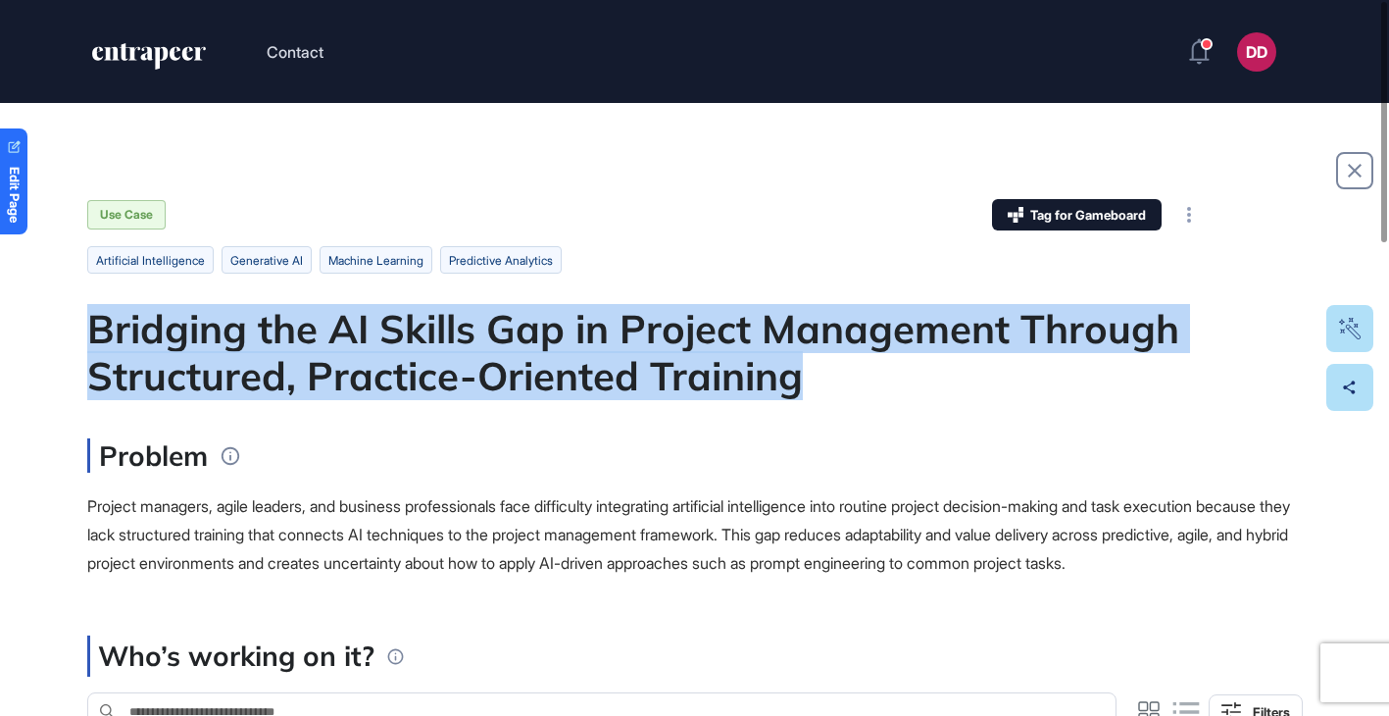
click at [793, 396] on div "Bridging the AI Skills Gap in Project Management Through Structured, Practice-O…" at bounding box center [695, 352] width 1216 height 94
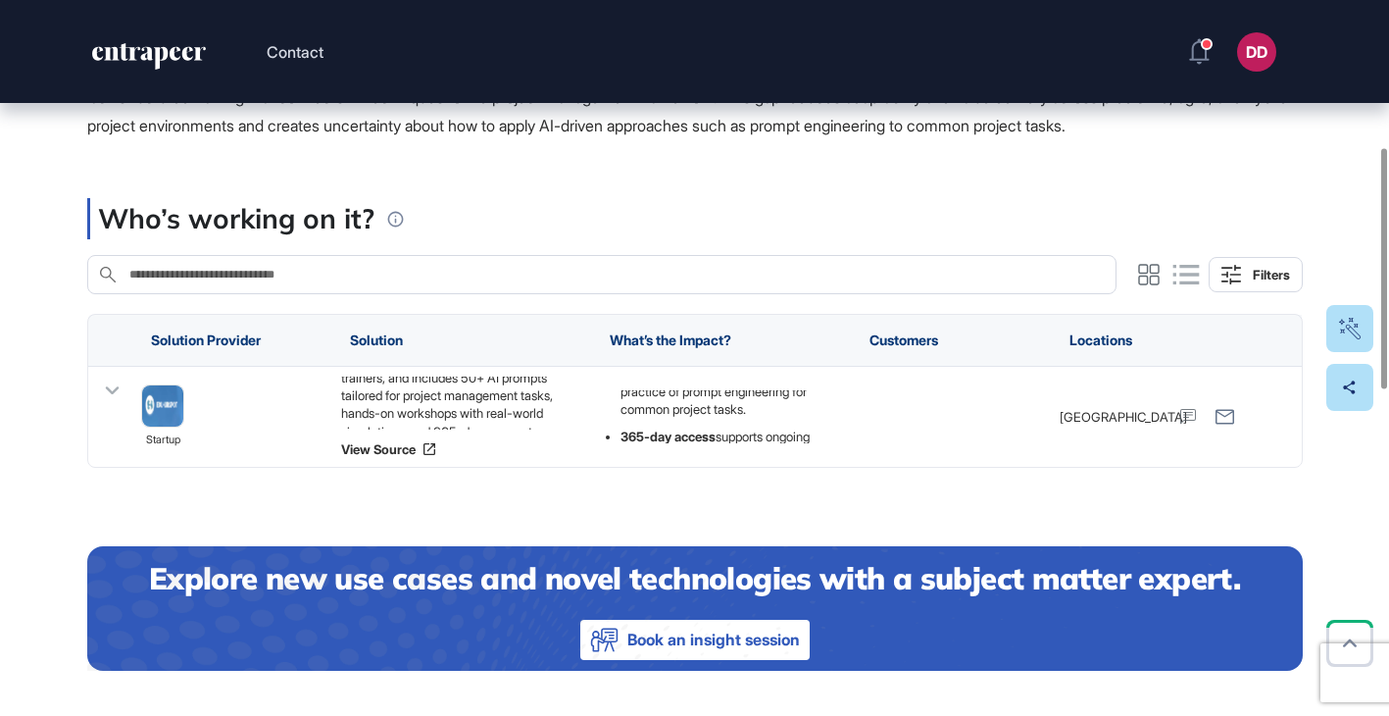
scroll to position [425, 0]
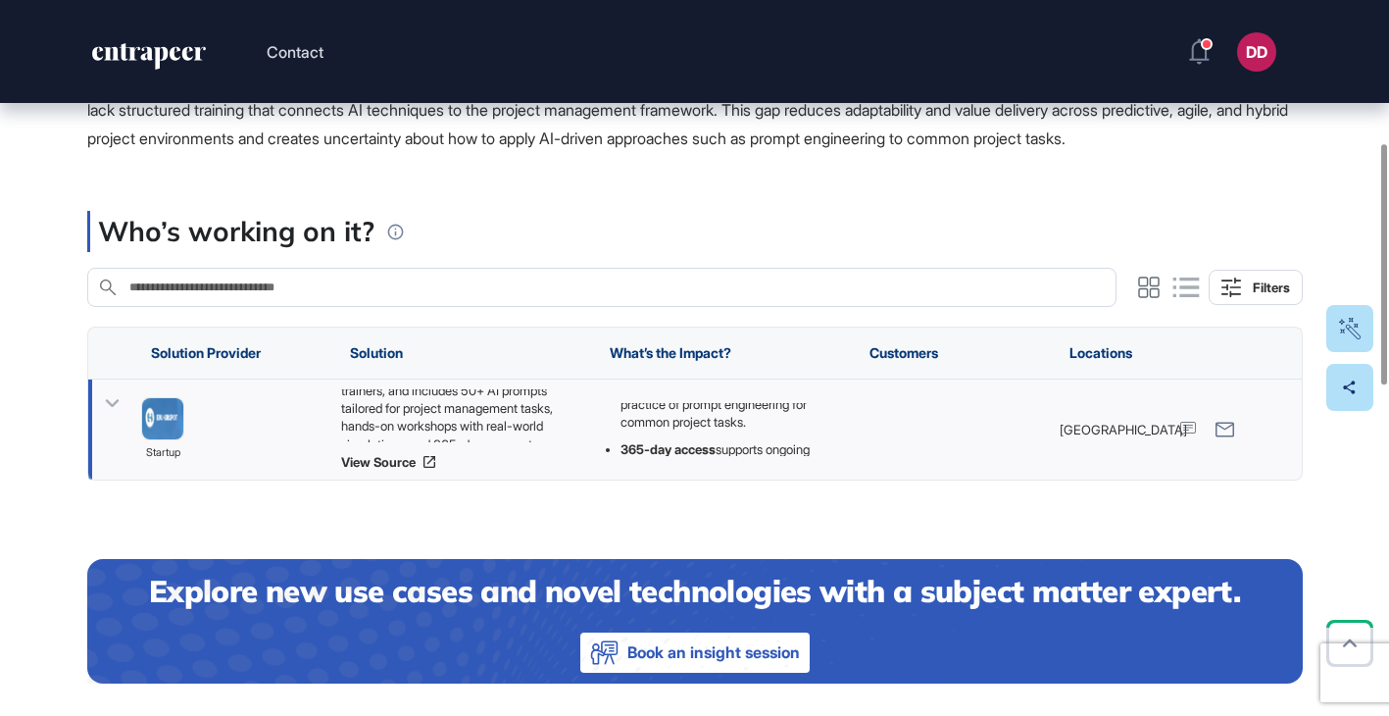
click at [112, 408] on icon at bounding box center [112, 404] width 14 height 8
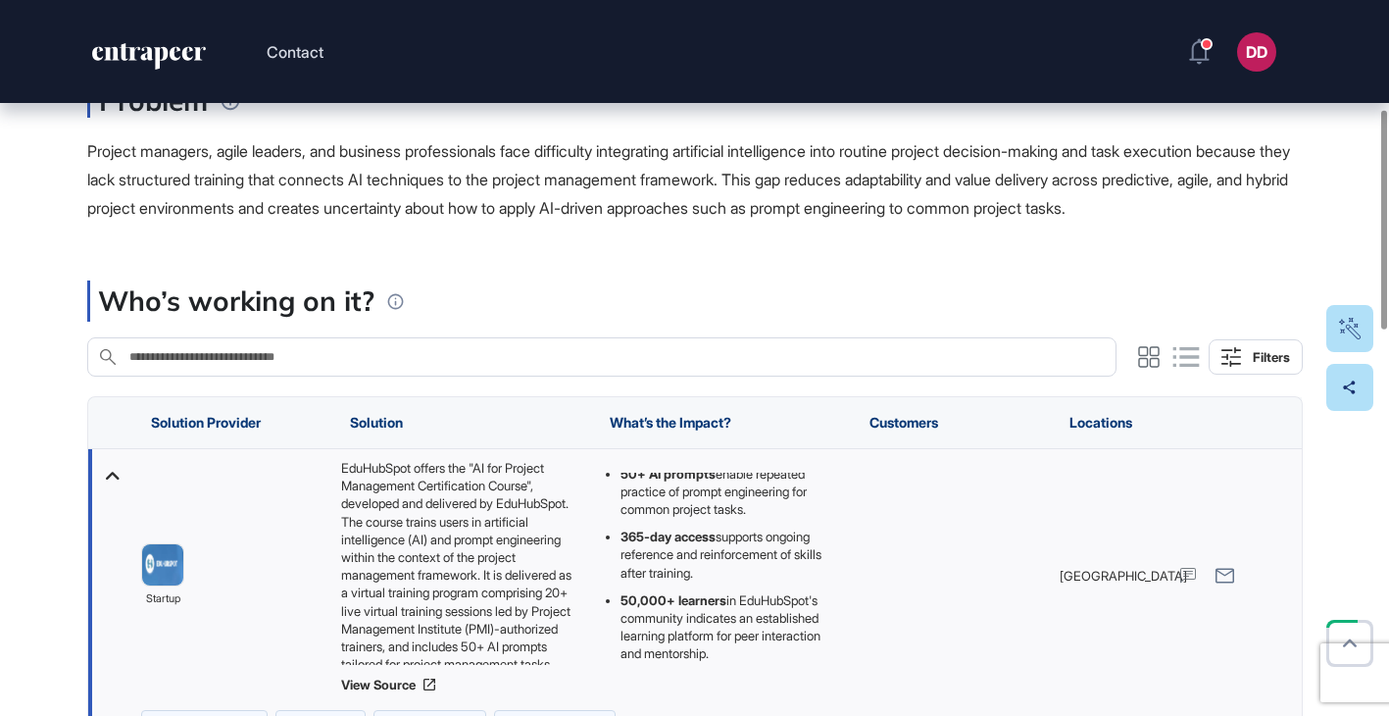
scroll to position [194, 0]
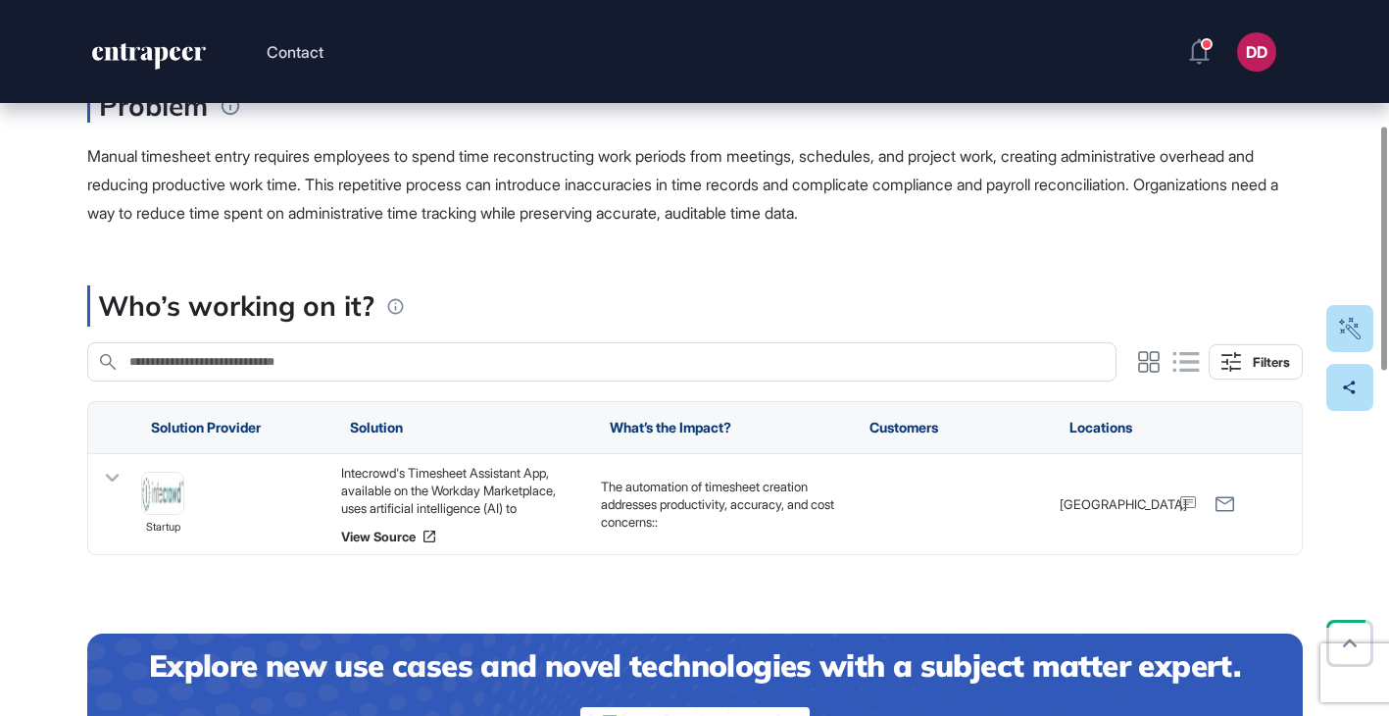
scroll to position [368, 0]
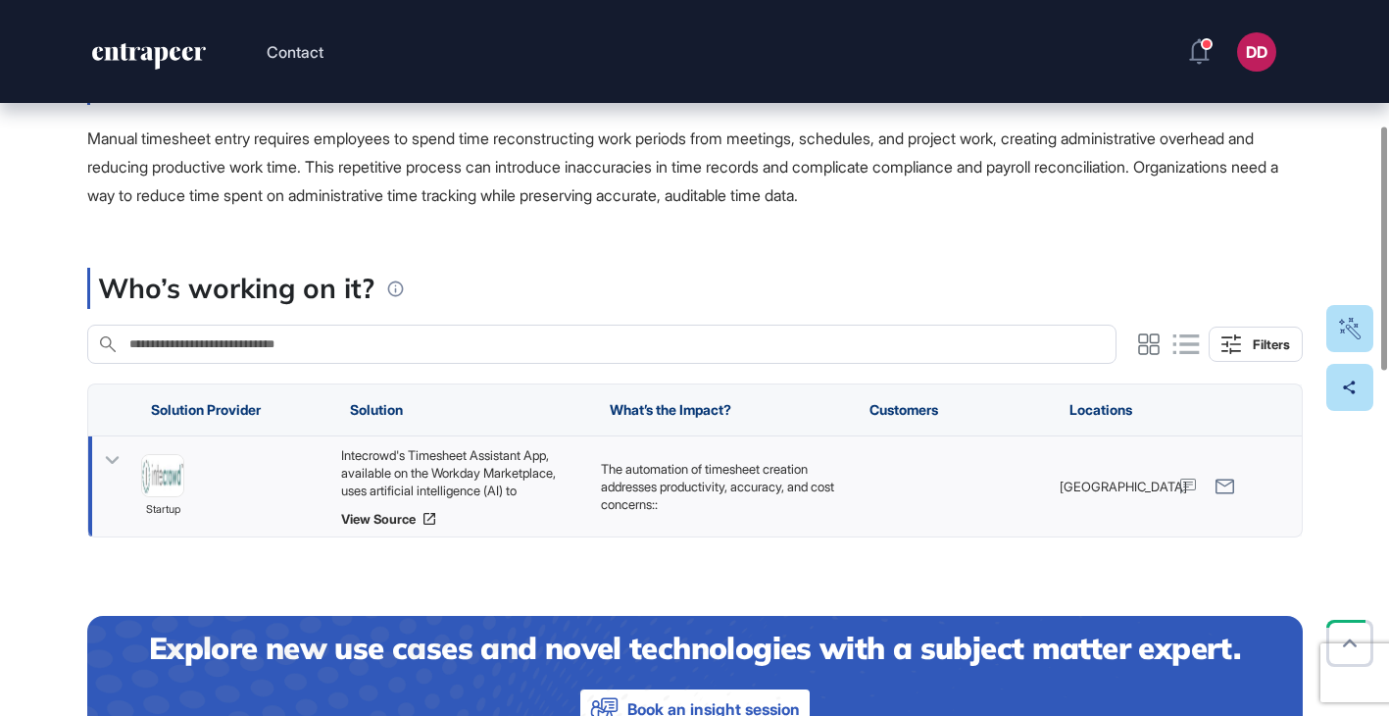
click at [121, 458] on icon at bounding box center [112, 460] width 28 height 28
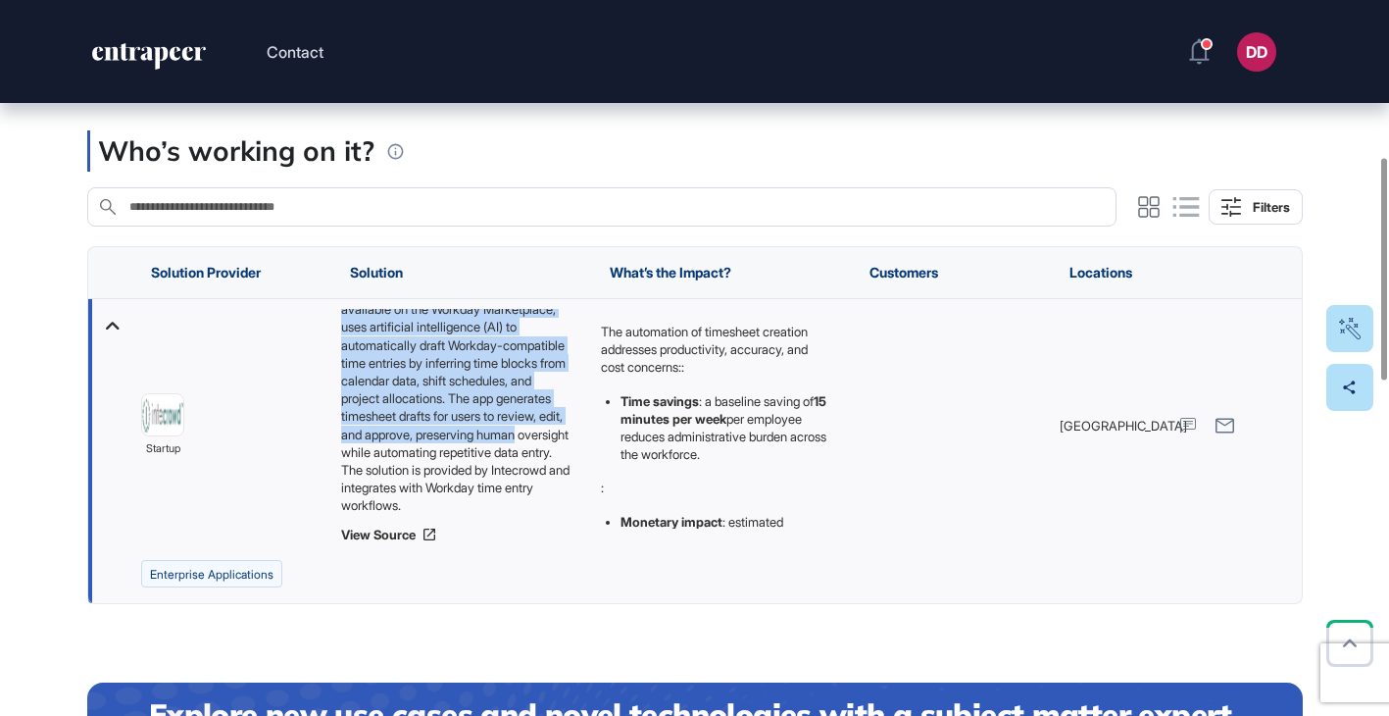
scroll to position [44, 0]
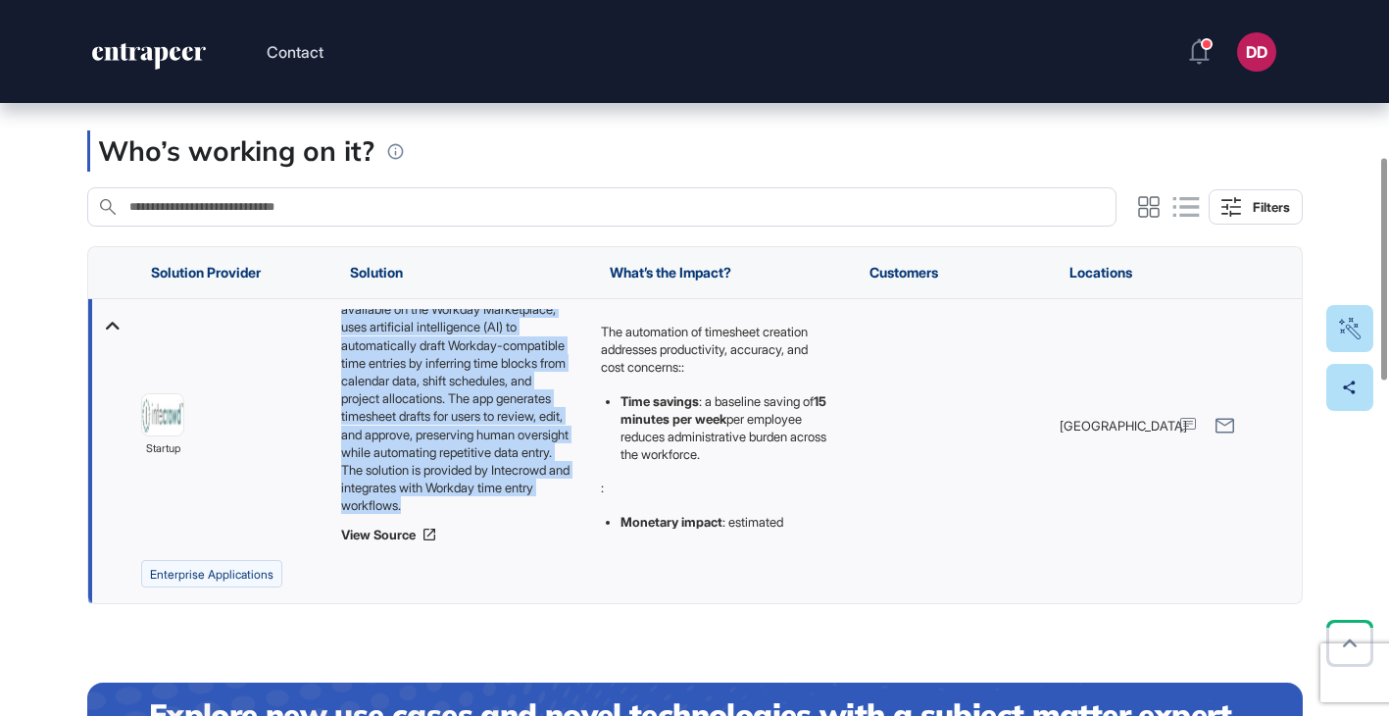
drag, startPoint x: 340, startPoint y: 319, endPoint x: 545, endPoint y: 503, distance: 275.6
click at [545, 503] on div "Intecrowd's Timesheet Assistant App, available on the Workday Marketplace, uses…" at bounding box center [460, 412] width 240 height 206
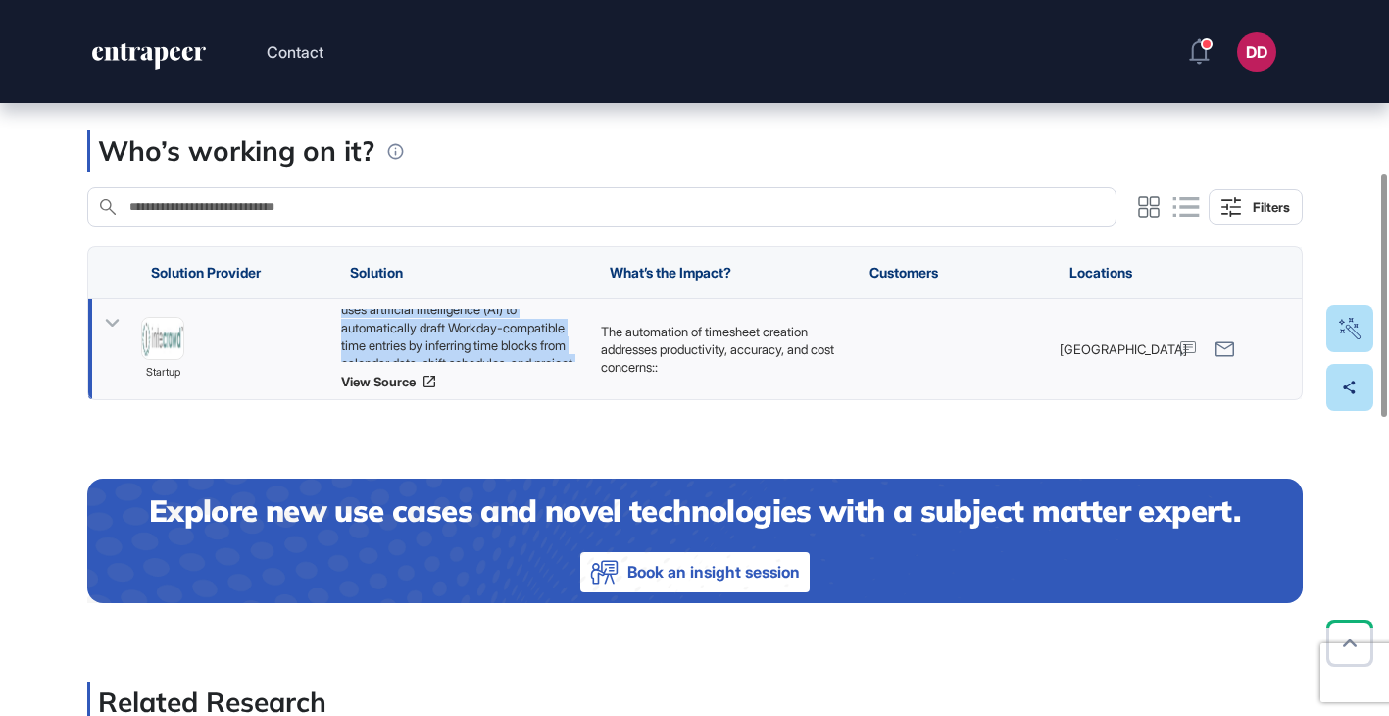
copy div "Intecrowd's Timesheet Assistant App, available on the Workday Marketplace, uses…"
click at [112, 326] on icon at bounding box center [112, 324] width 14 height 8
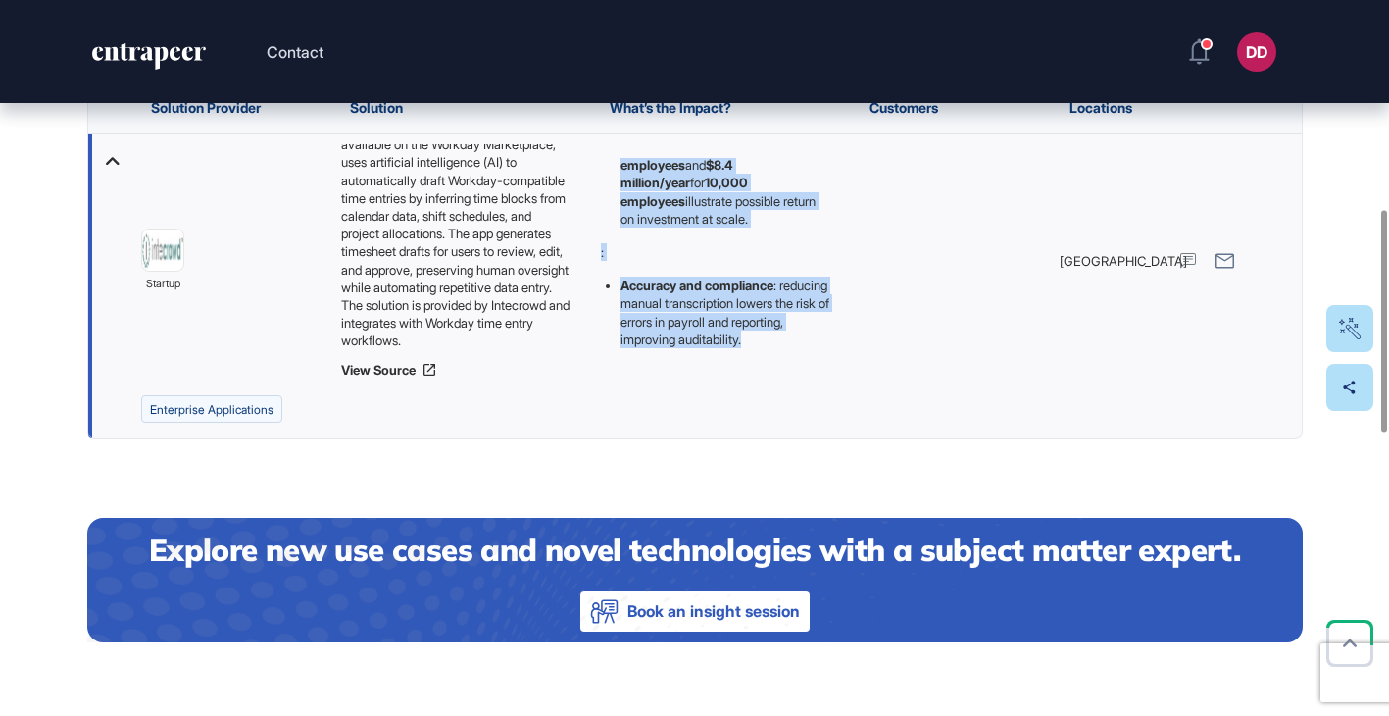
scroll to position [674, 0]
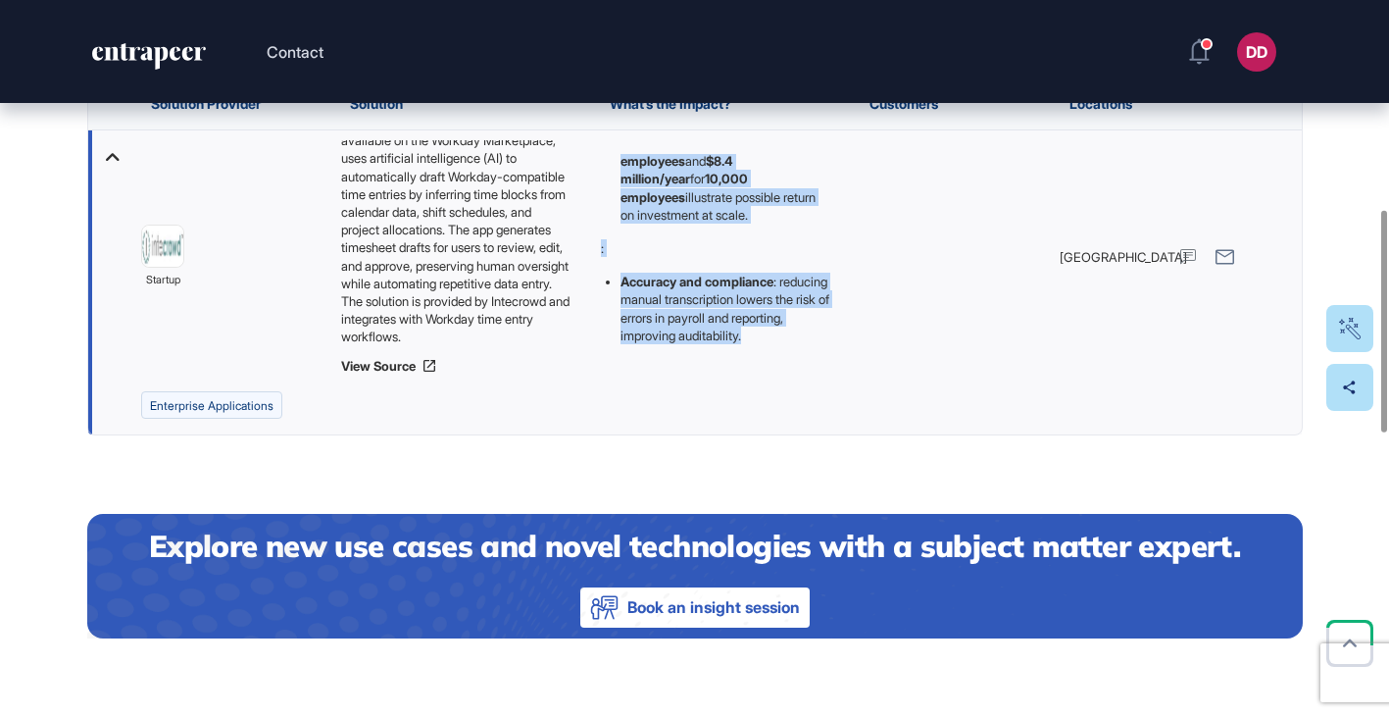
drag, startPoint x: 601, startPoint y: 326, endPoint x: 698, endPoint y: 297, distance: 101.4
click at [712, 337] on div "The automation of timesheet creation addresses productivity, accuracy, and cost…" at bounding box center [715, 126] width 230 height 435
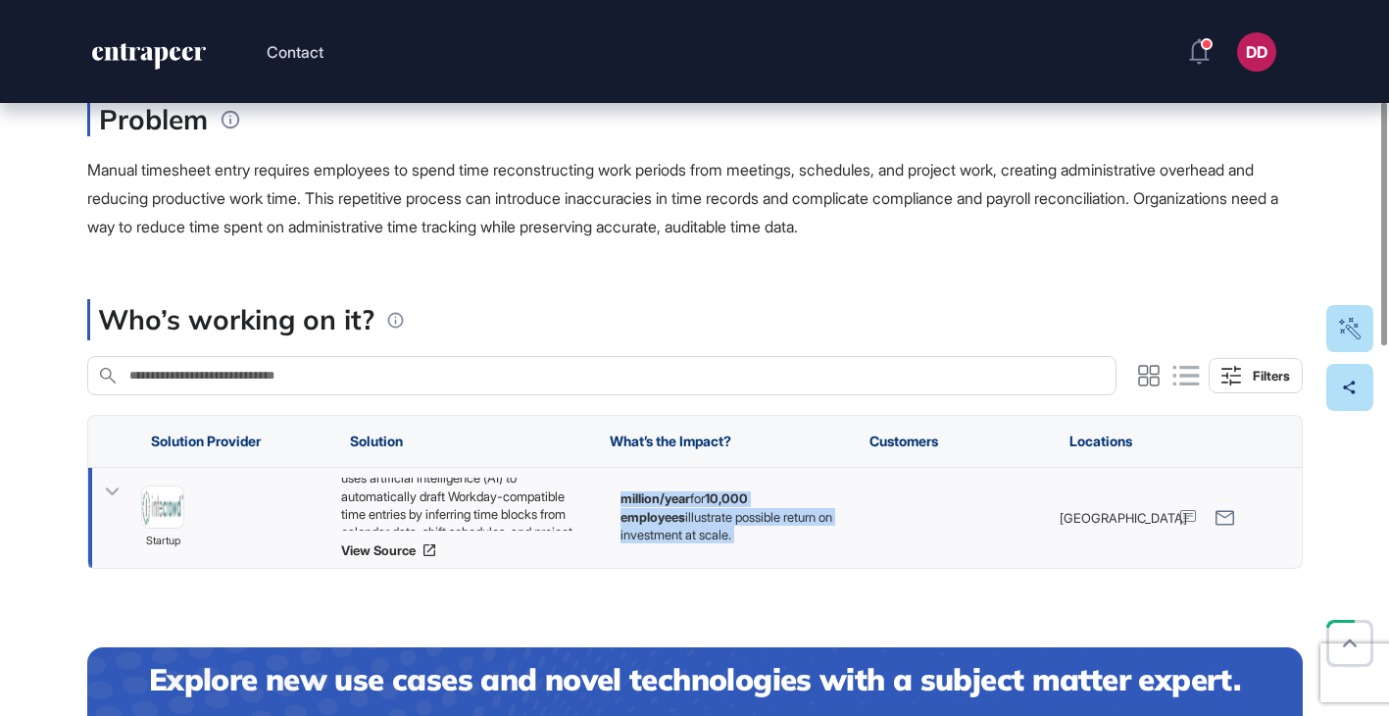
scroll to position [337, 0]
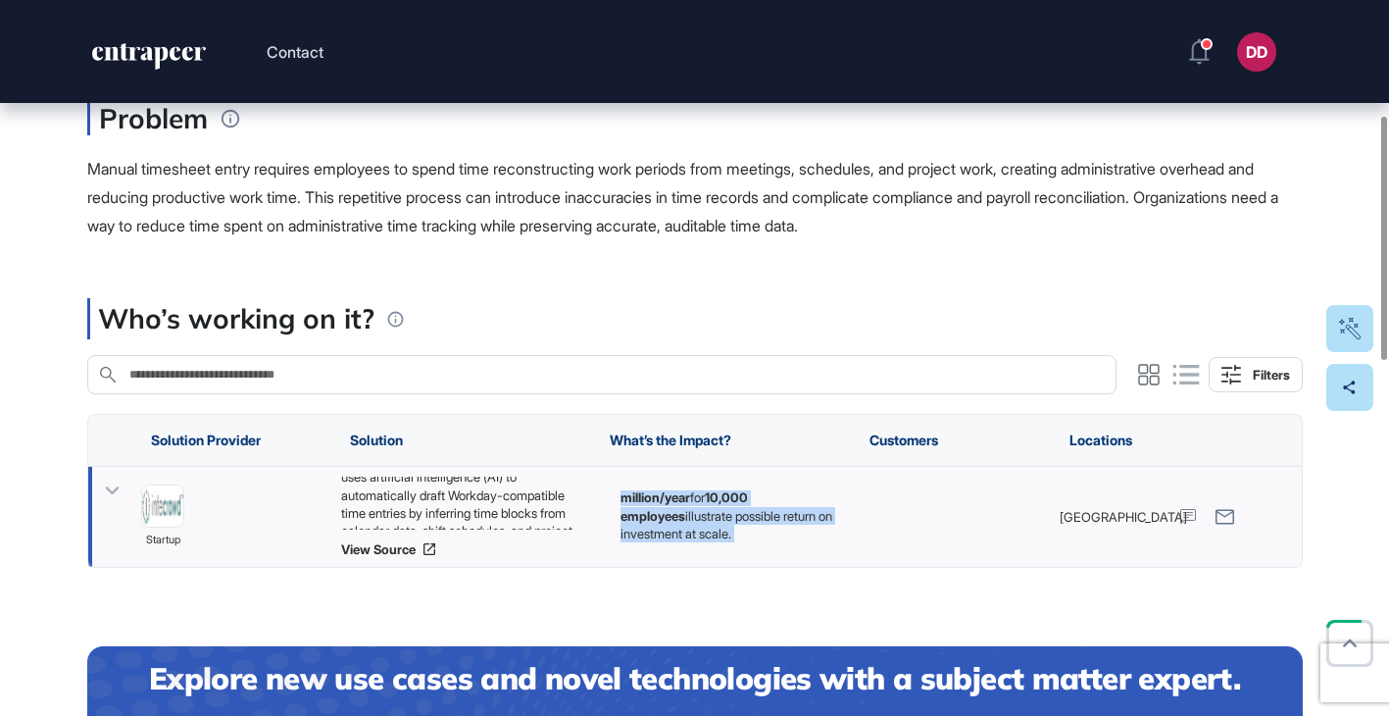
copy div "The automation of timesheet creation addresses productivity, accuracy, and cost…"
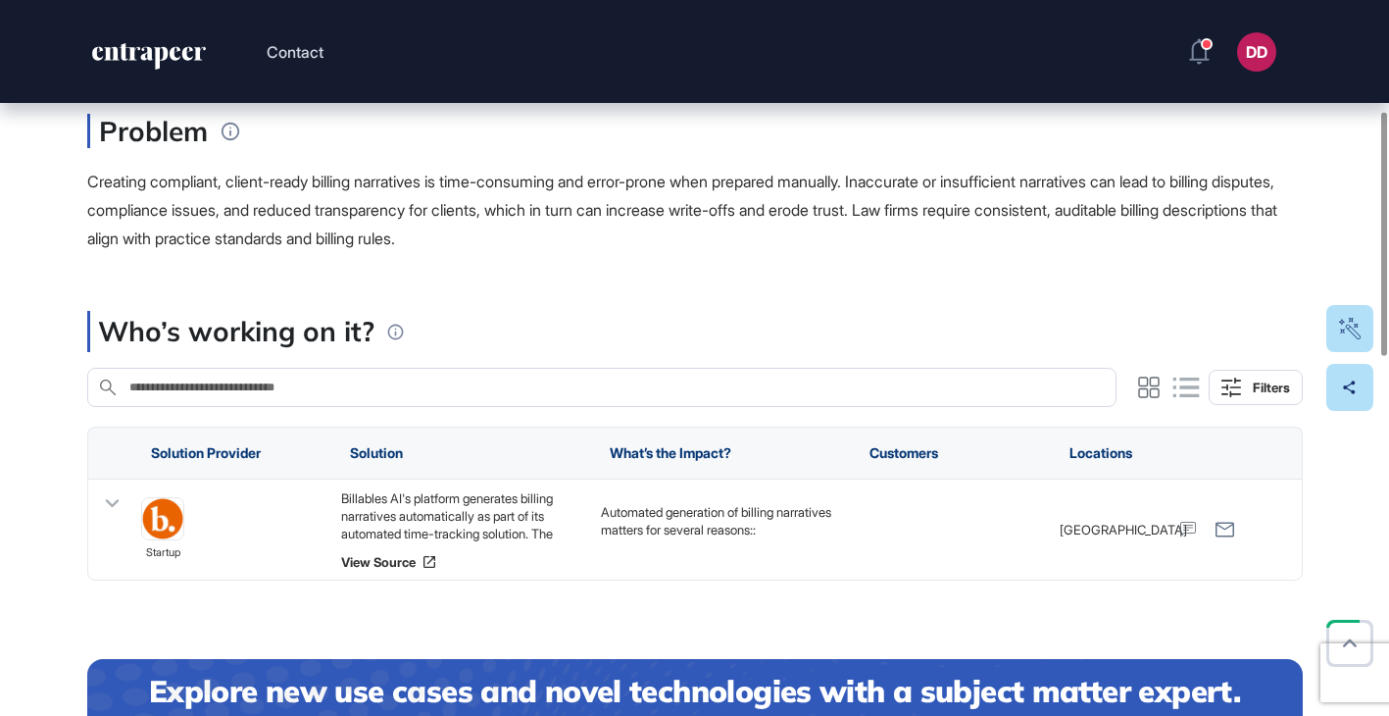
scroll to position [325, 0]
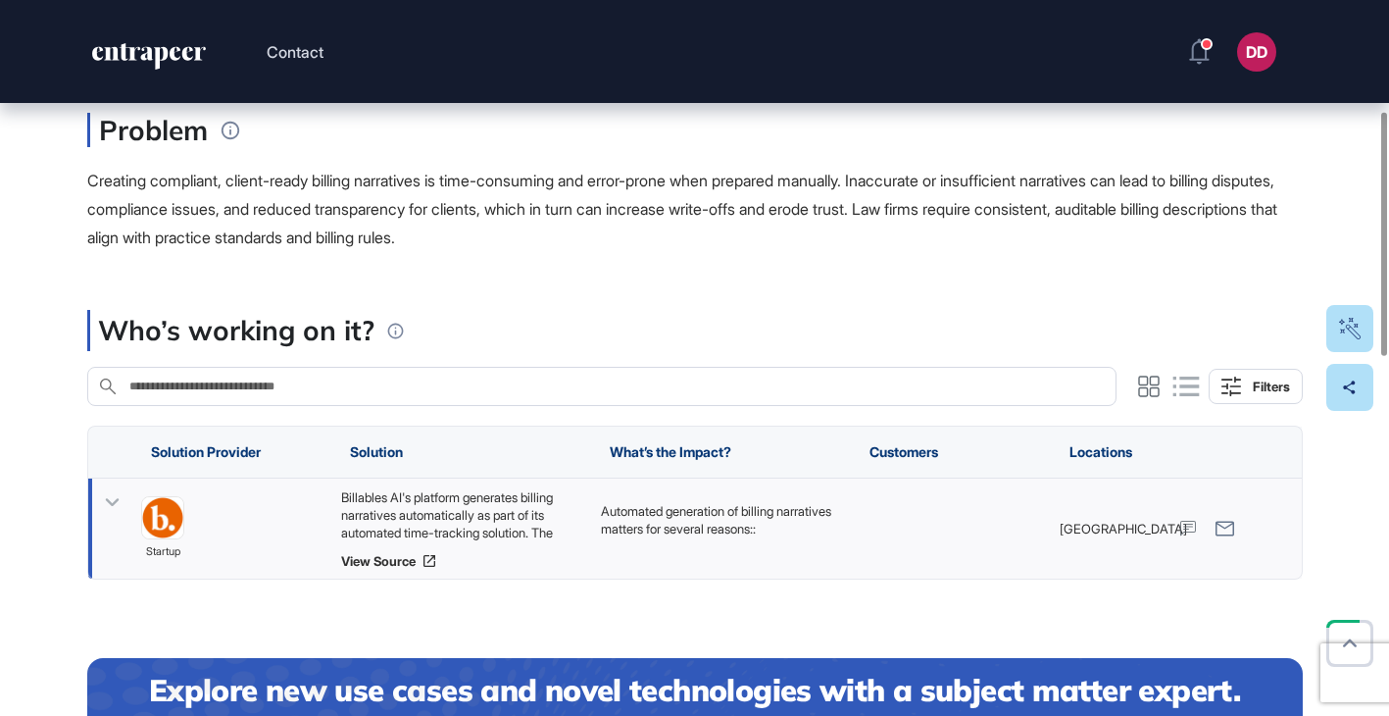
click at [112, 501] on icon at bounding box center [112, 502] width 28 height 28
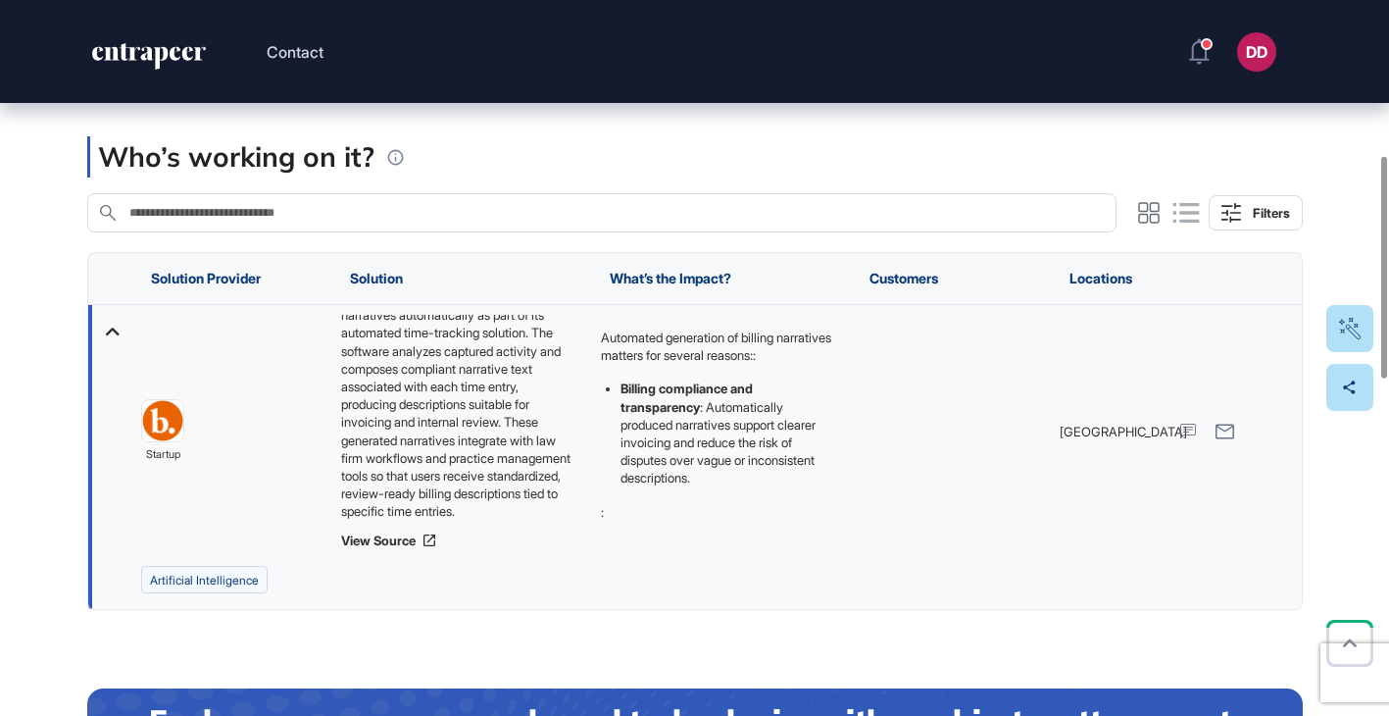
scroll to position [62, 0]
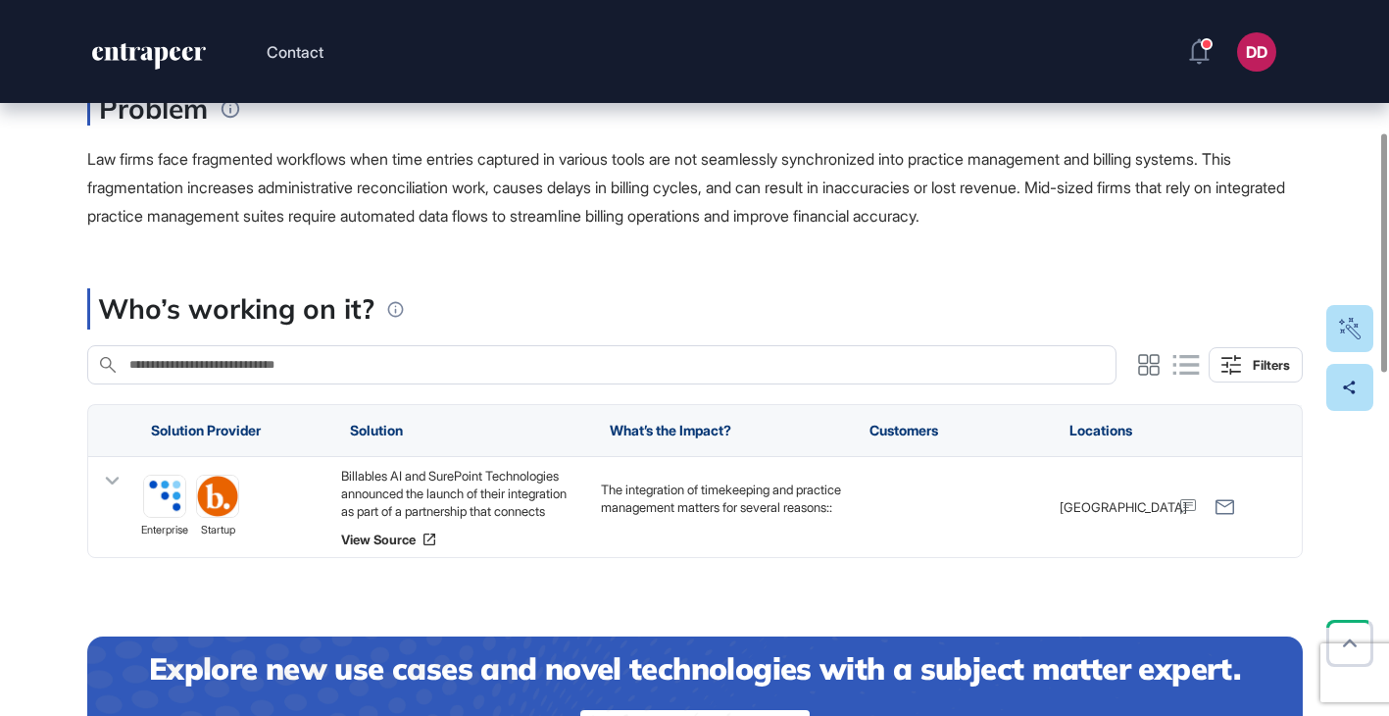
scroll to position [397, 0]
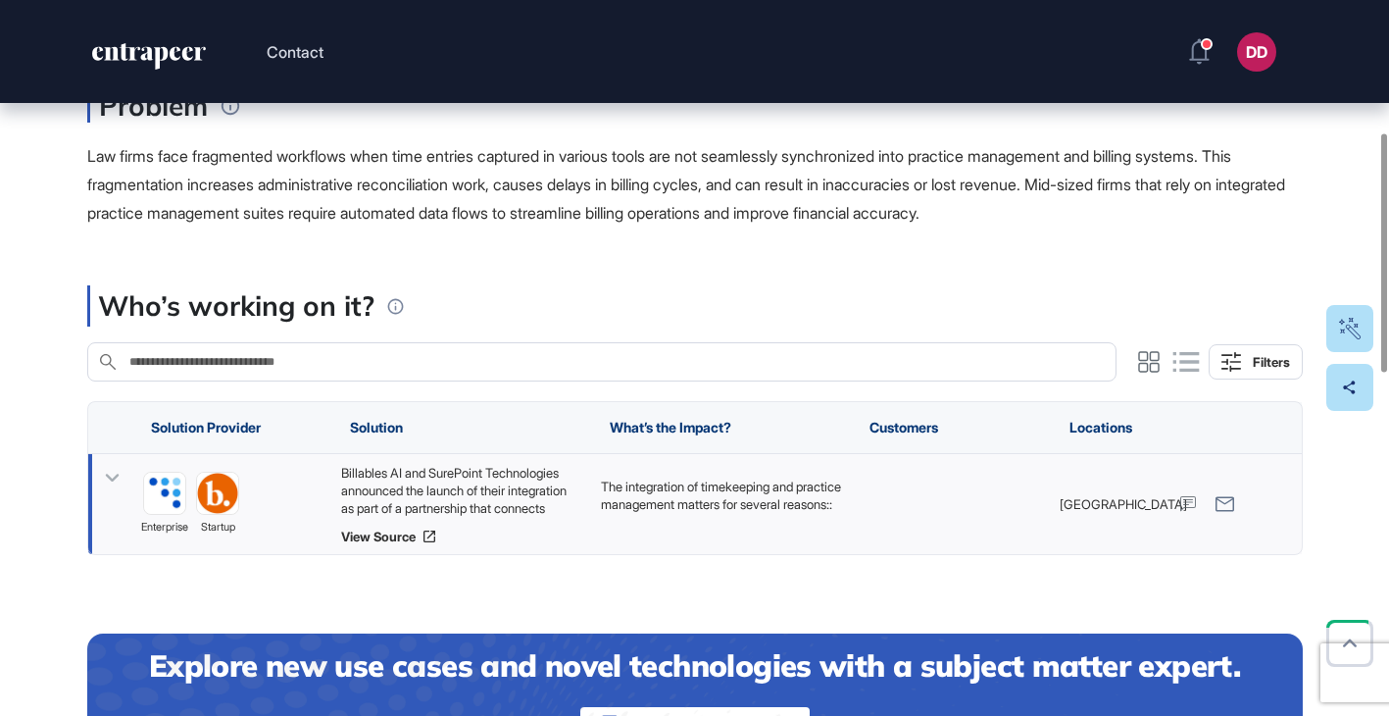
click at [116, 479] on icon at bounding box center [112, 478] width 28 height 28
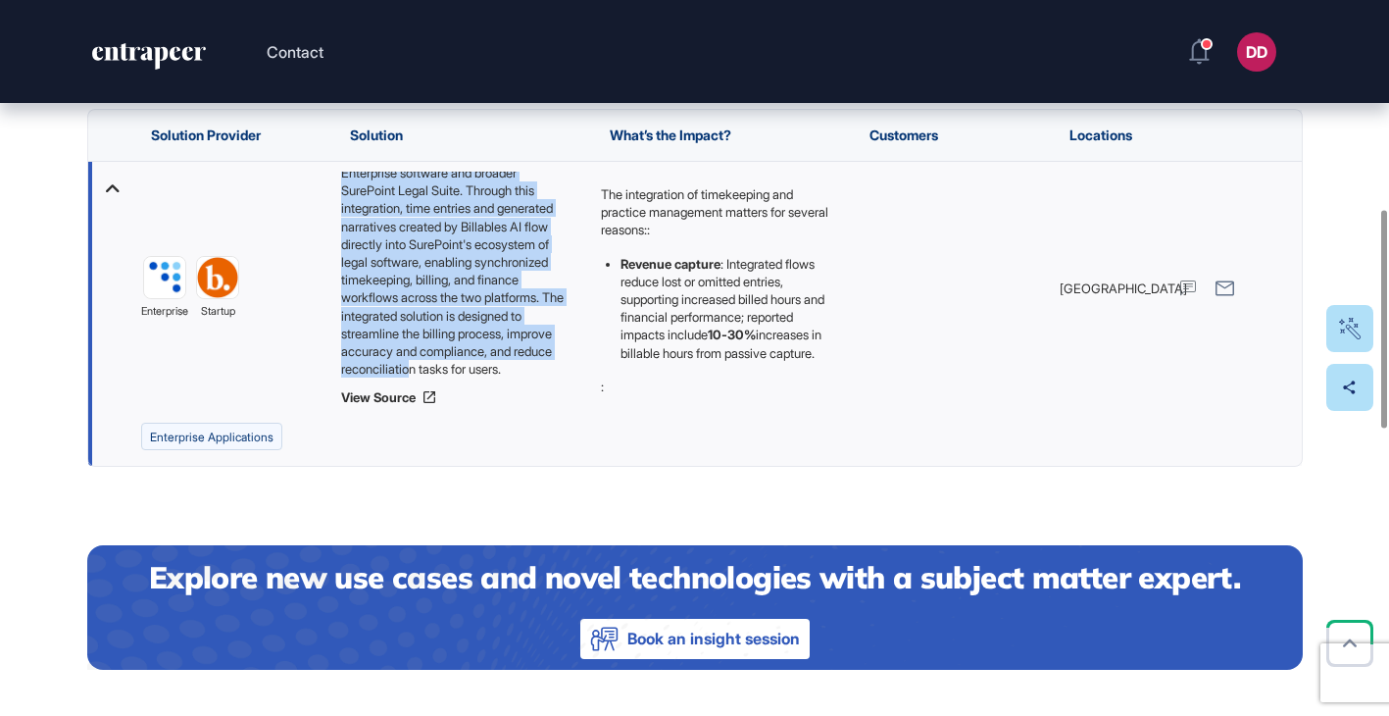
scroll to position [692, 0]
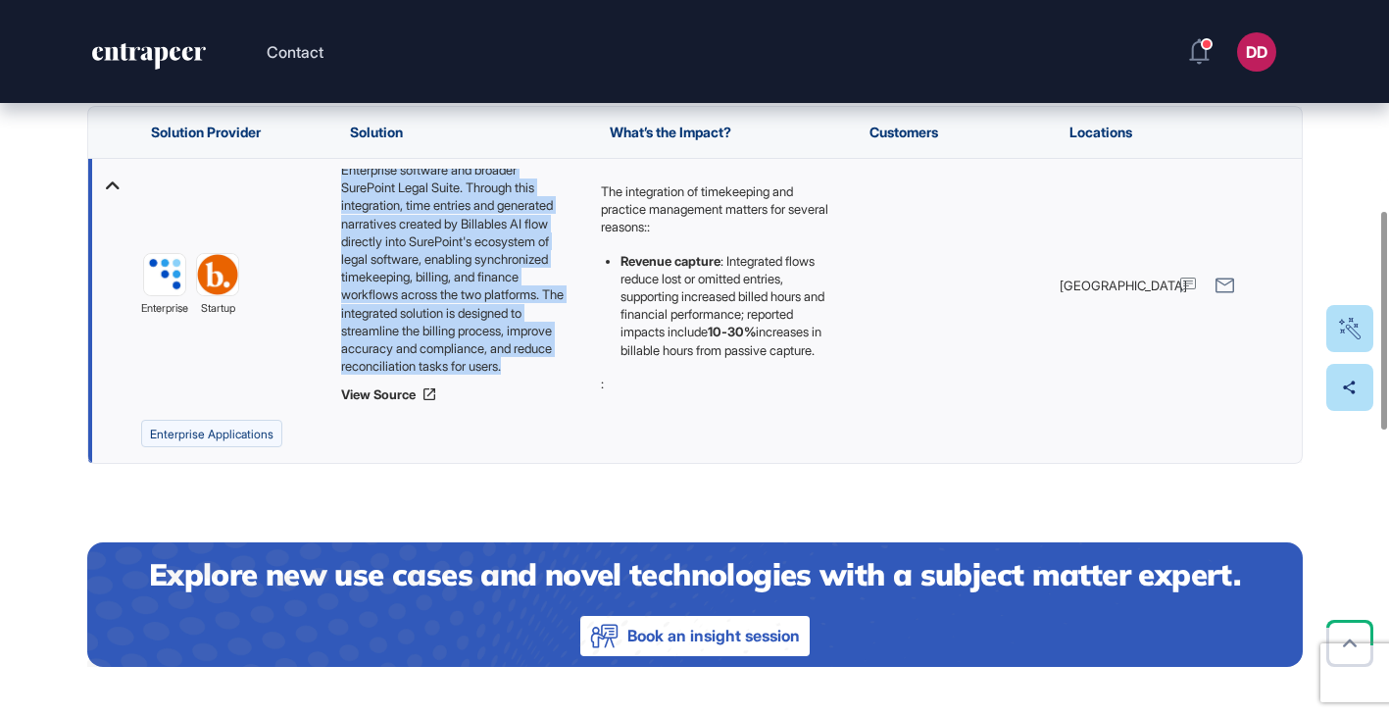
drag, startPoint x: 341, startPoint y: 292, endPoint x: 454, endPoint y: 361, distance: 132.0
click at [454, 361] on div "Billables AI and SurePoint Technologies announced the launch of their integrati…" at bounding box center [460, 272] width 240 height 206
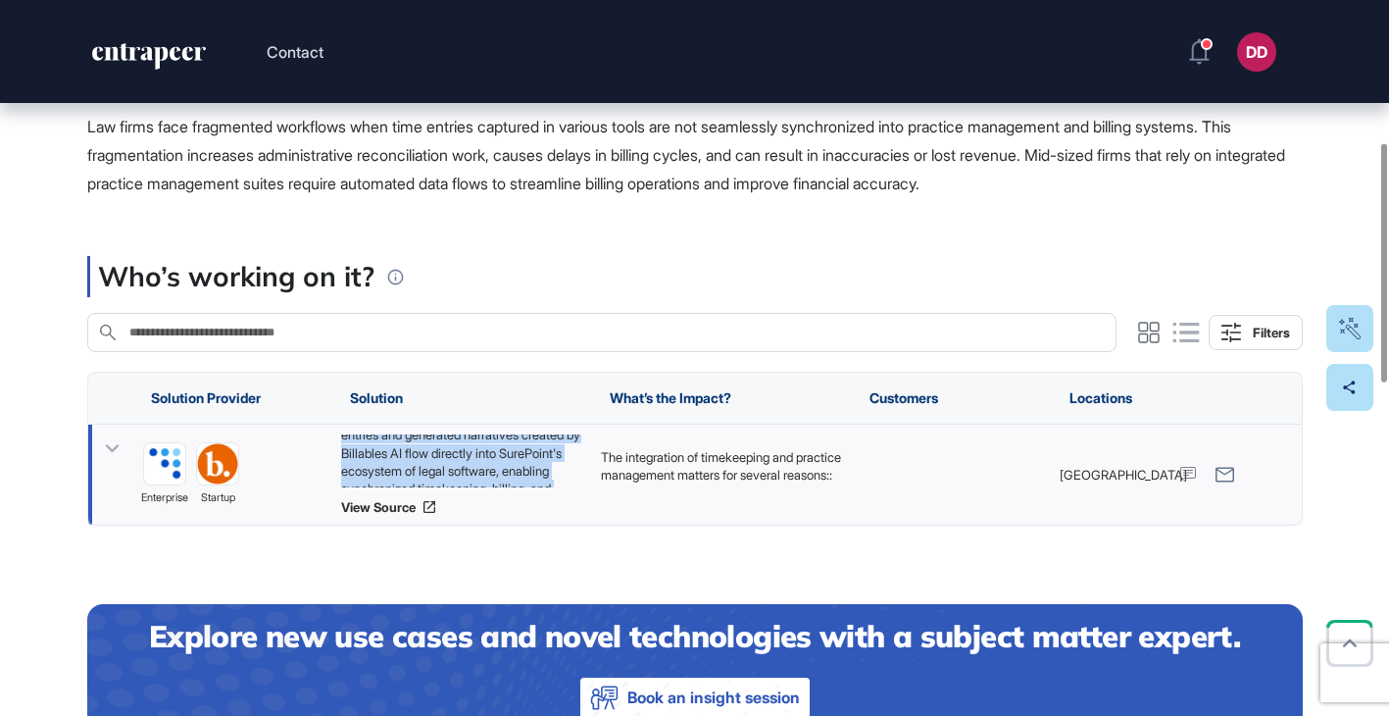
scroll to position [422, 0]
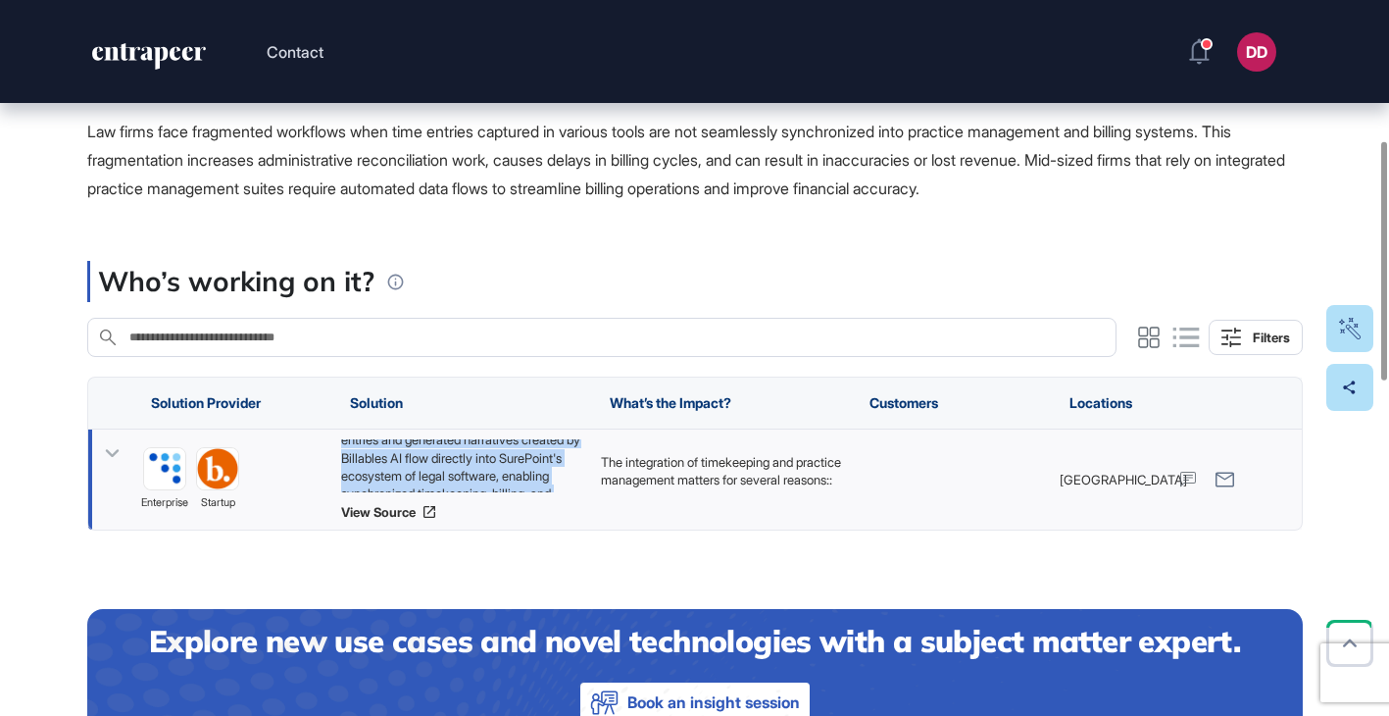
copy div "Billables AI and SurePoint Technologies announced the launch of their integrati…"
drag, startPoint x: 109, startPoint y: 455, endPoint x: 145, endPoint y: 444, distance: 37.8
click at [109, 455] on icon at bounding box center [112, 454] width 14 height 8
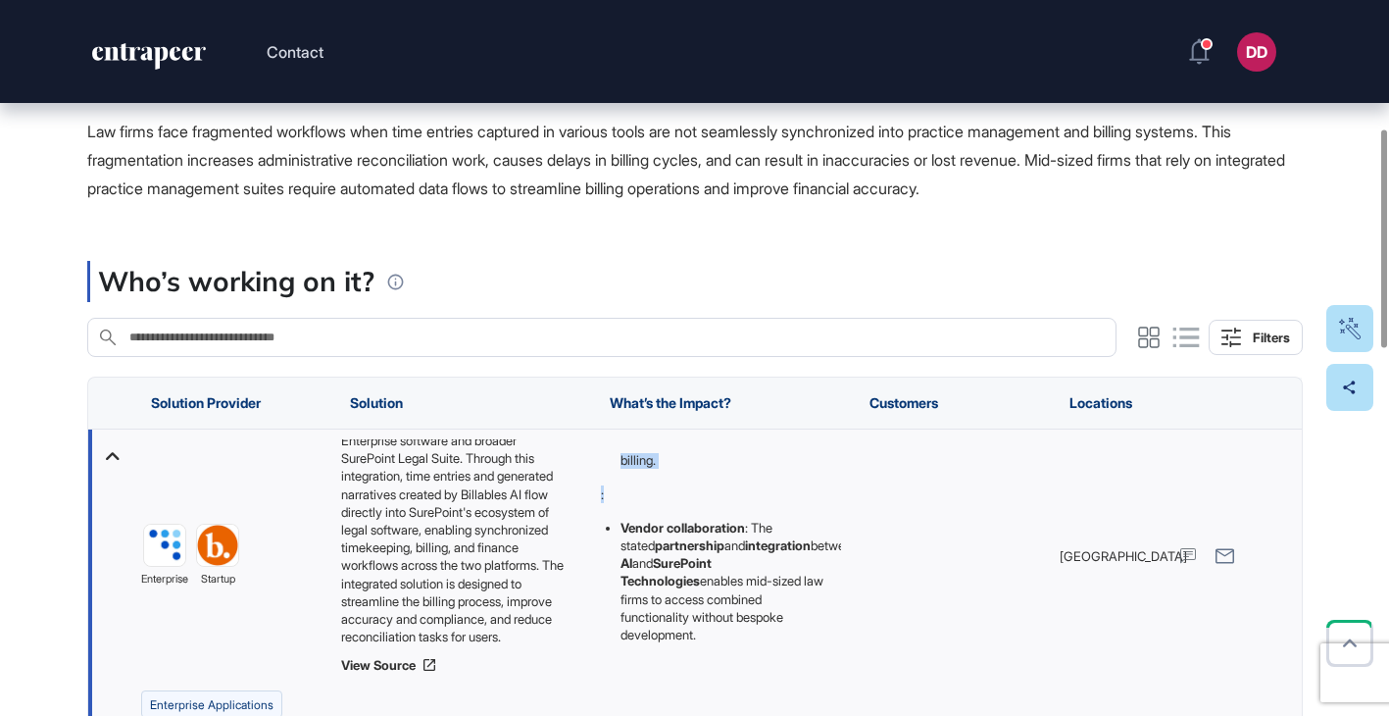
scroll to position [508, 0]
drag, startPoint x: 600, startPoint y: 458, endPoint x: 779, endPoint y: 631, distance: 249.6
click at [780, 630] on div "The integration of timekeeping and practice management matters for several reas…" at bounding box center [715, 311] width 230 height 663
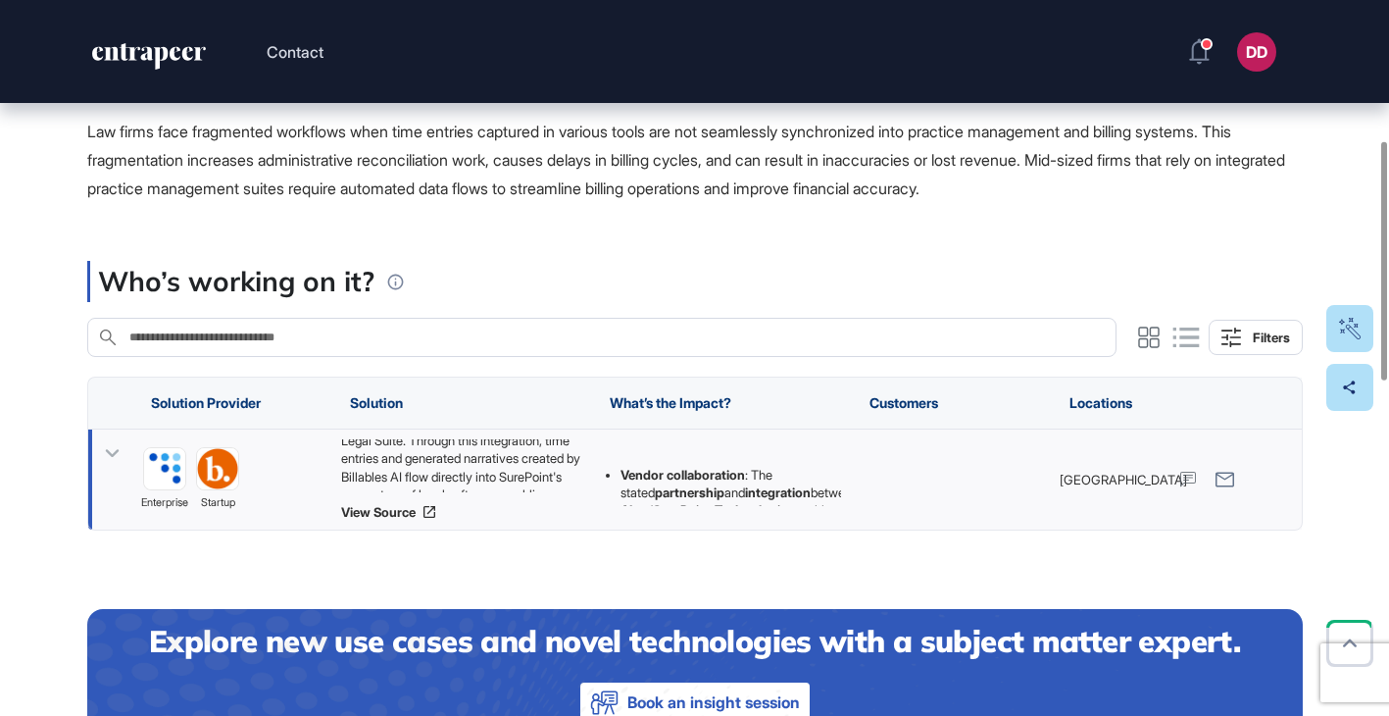
copy div "The integration of timekeeping and practice management matters for several reas…"
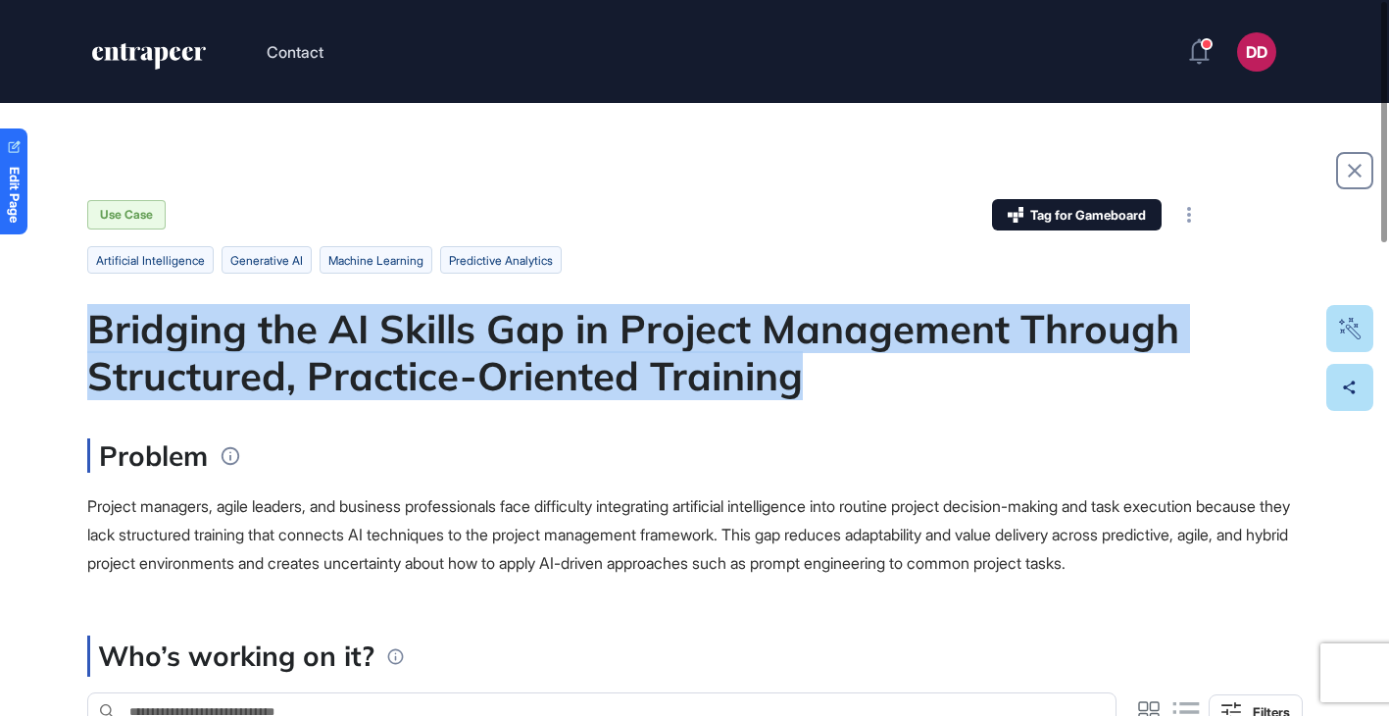
drag, startPoint x: 99, startPoint y: 327, endPoint x: 811, endPoint y: 380, distance: 713.7
click at [811, 380] on div "Bridging the AI Skills Gap in Project Management Through Structured, Practice-O…" at bounding box center [695, 352] width 1216 height 94
click at [794, 382] on div "Bridging the AI Skills Gap in Project Management Through Structured, Practice-O…" at bounding box center [695, 352] width 1216 height 94
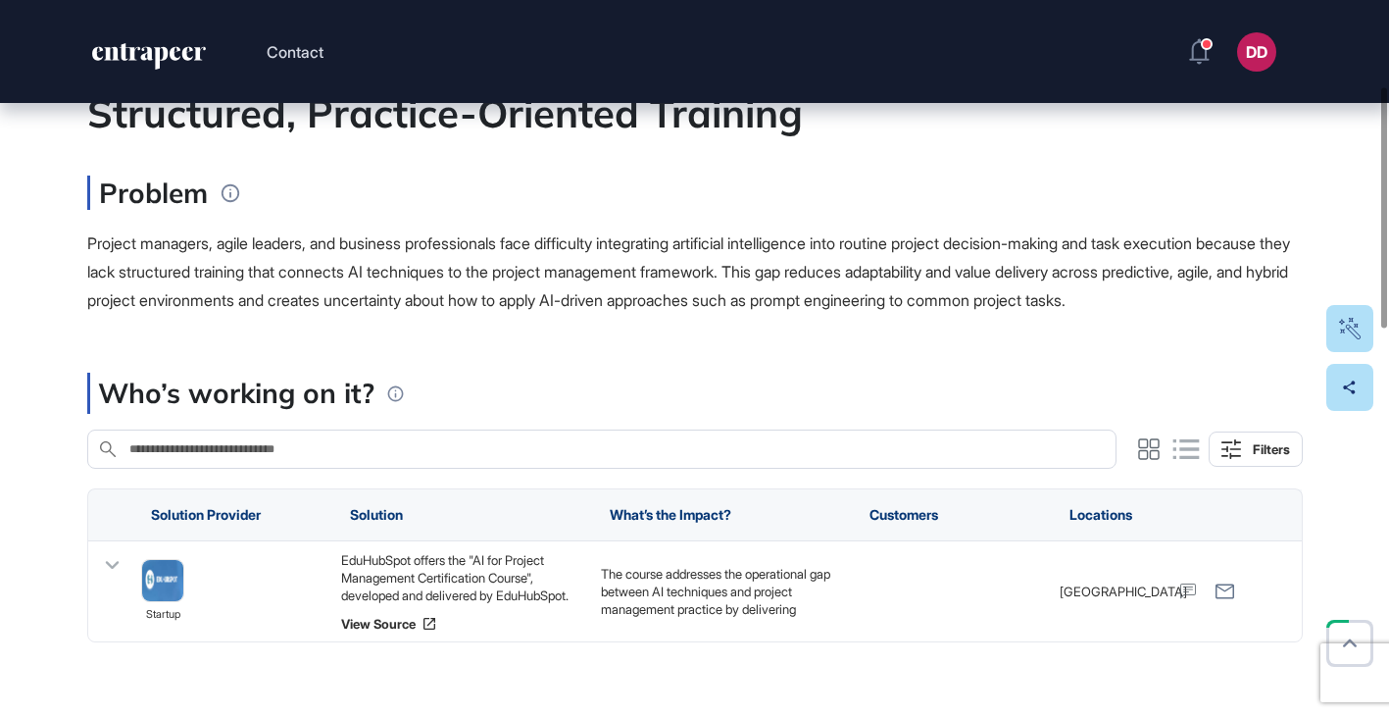
scroll to position [281, 0]
